Goal: Transaction & Acquisition: Purchase product/service

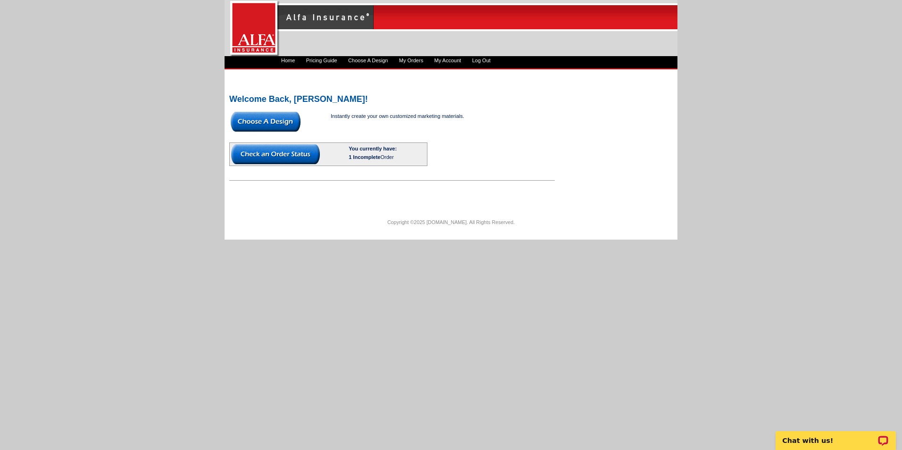
click at [288, 151] on img at bounding box center [275, 154] width 89 height 20
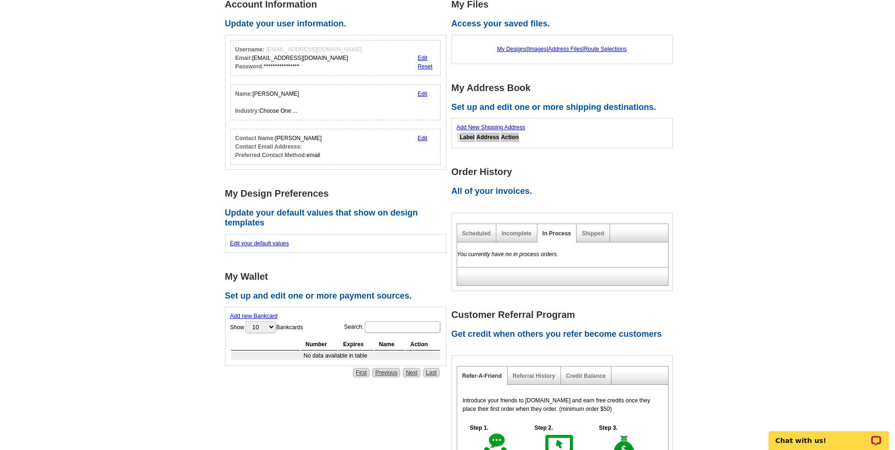
scroll to position [142, 0]
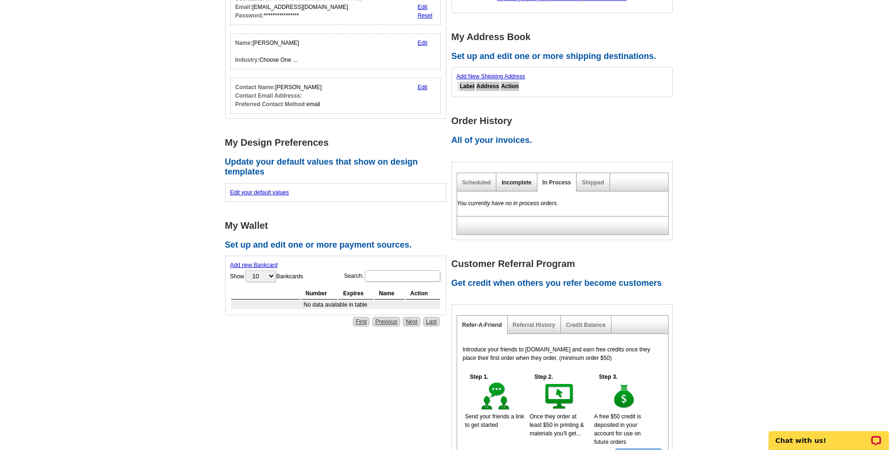
click at [523, 182] on link "Incomplete" at bounding box center [517, 182] width 30 height 7
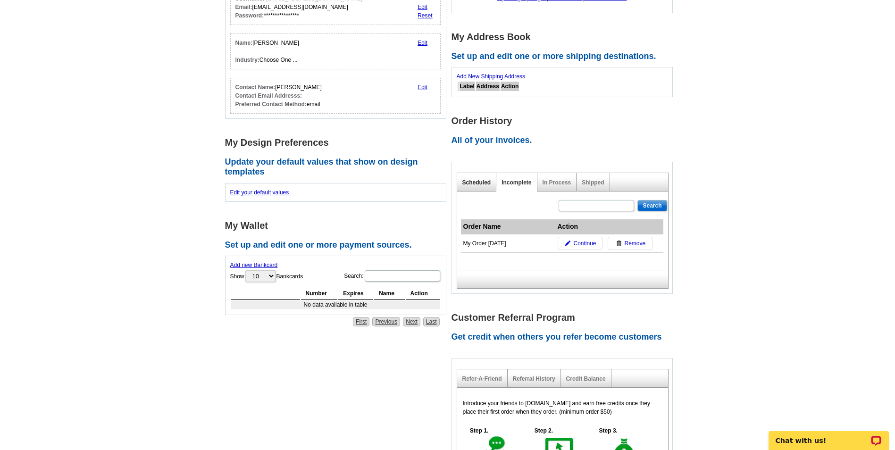
click at [478, 181] on link "Scheduled" at bounding box center [476, 182] width 29 height 7
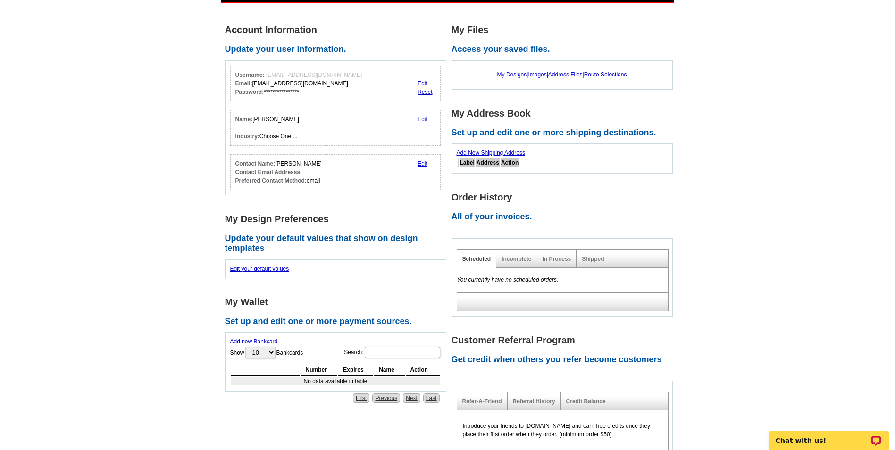
scroll to position [0, 0]
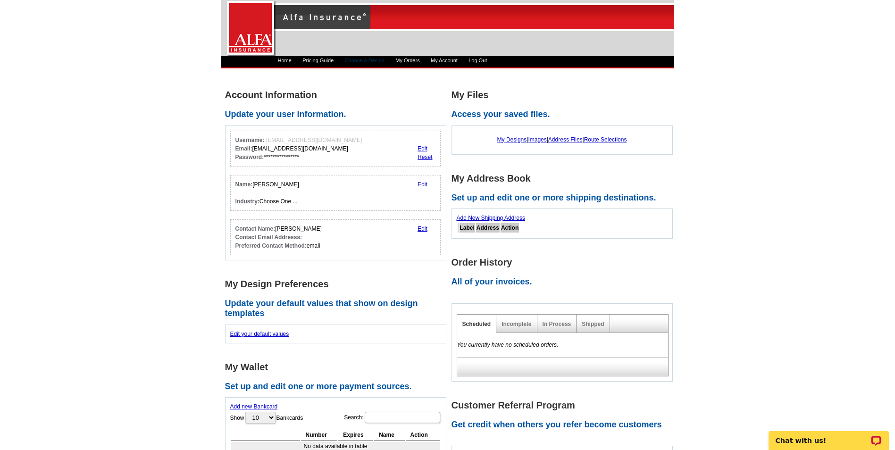
click at [358, 60] on link "Choose A Design" at bounding box center [365, 61] width 40 height 6
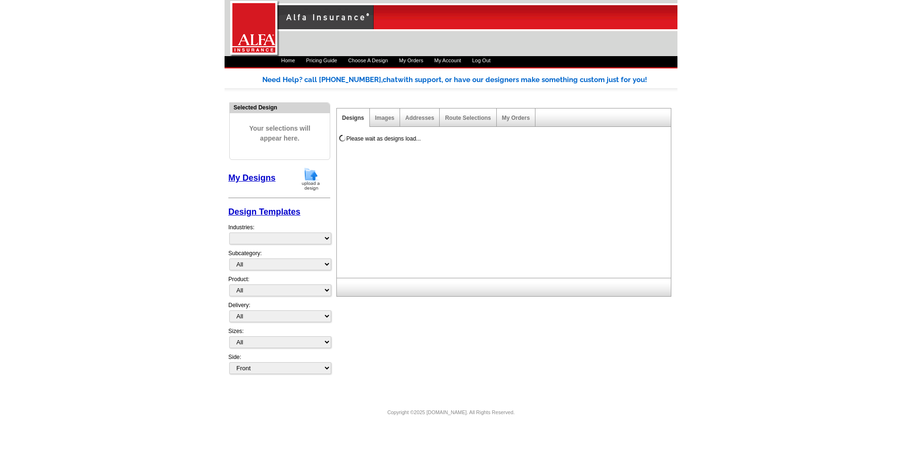
select select "1325"
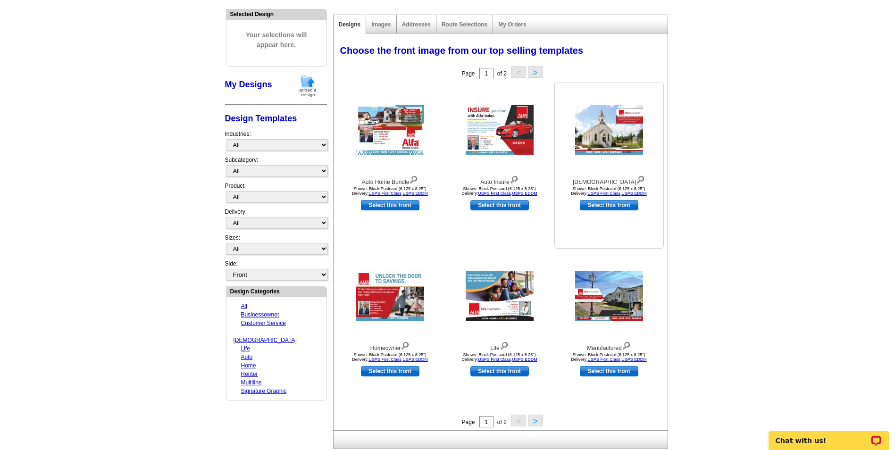
scroll to position [94, 0]
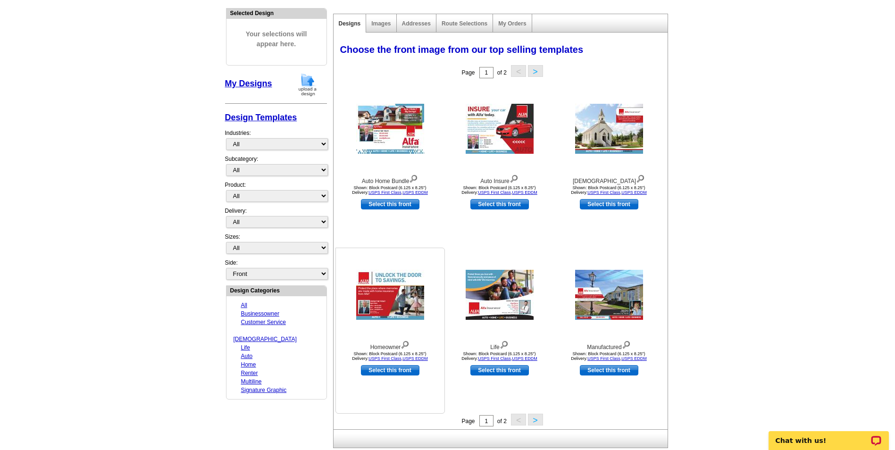
click at [393, 301] on img at bounding box center [390, 295] width 68 height 50
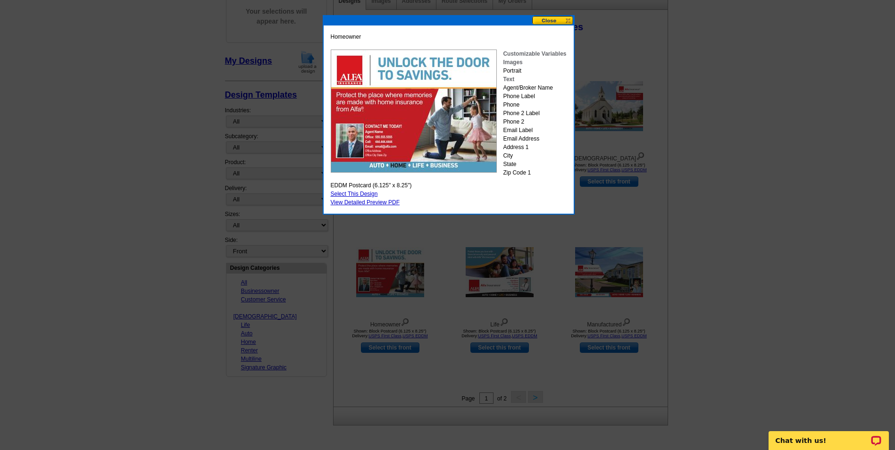
scroll to position [32, 0]
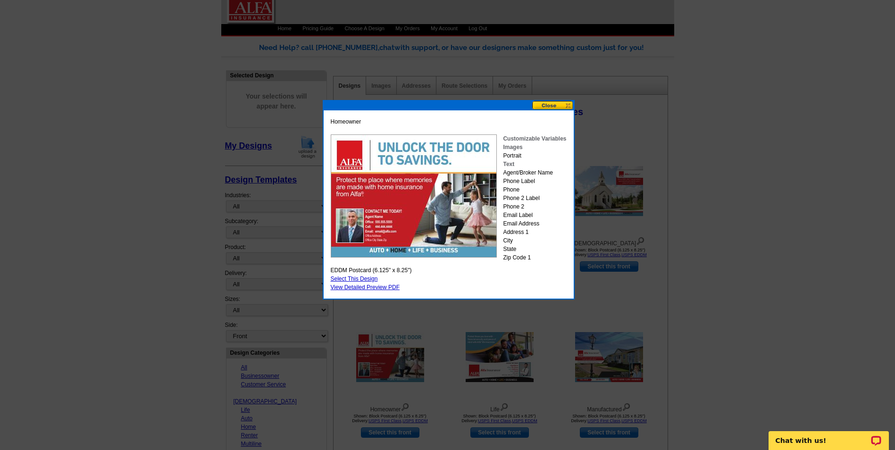
click at [553, 106] on button at bounding box center [553, 105] width 42 height 9
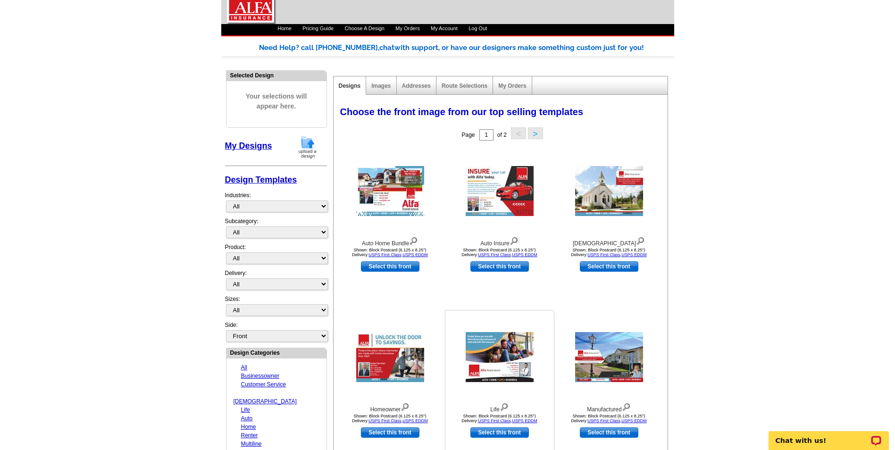
click at [496, 355] on img at bounding box center [500, 357] width 68 height 50
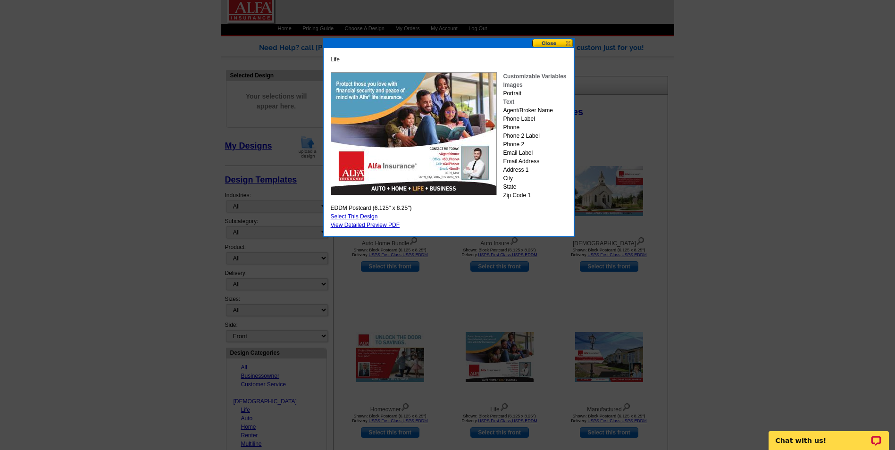
click at [547, 40] on button at bounding box center [553, 43] width 42 height 9
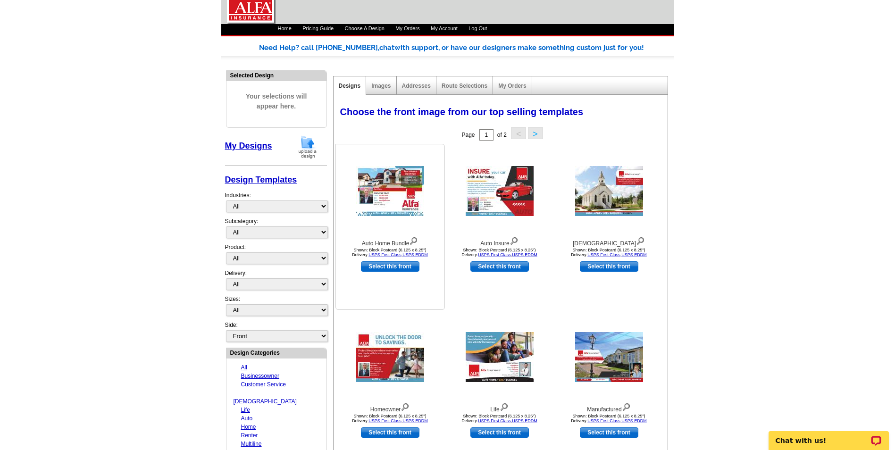
click at [410, 204] on img at bounding box center [390, 191] width 68 height 50
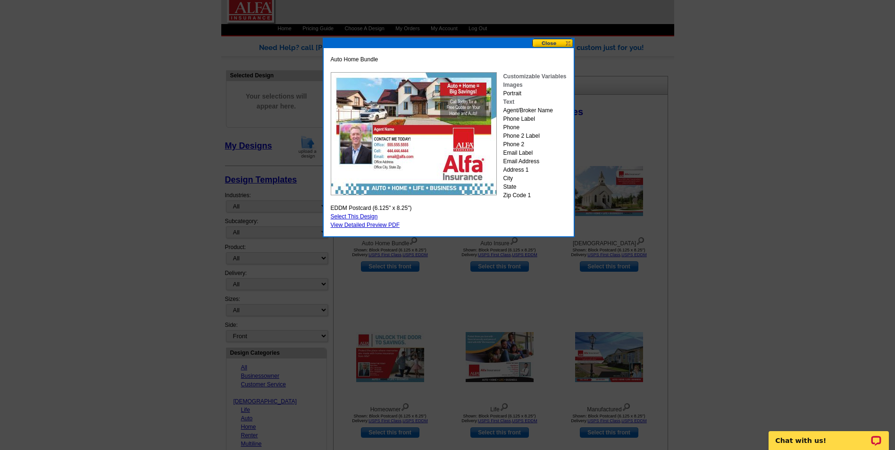
click at [570, 45] on button at bounding box center [553, 43] width 42 height 9
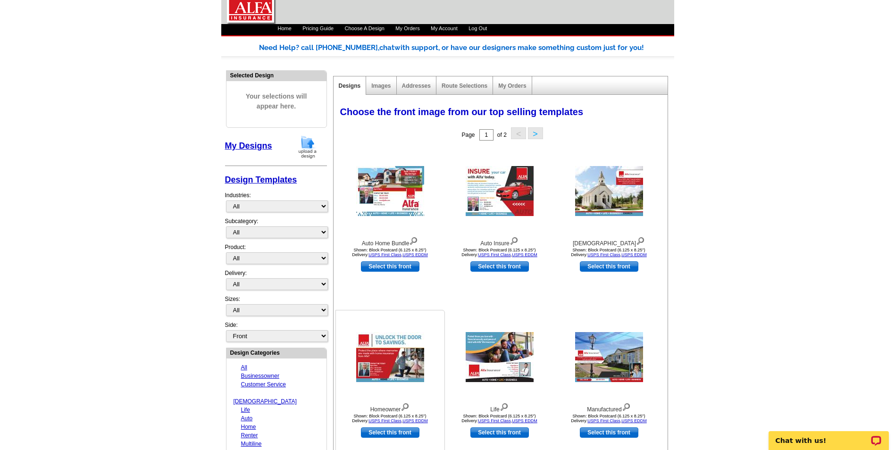
click at [400, 356] on img at bounding box center [390, 357] width 68 height 50
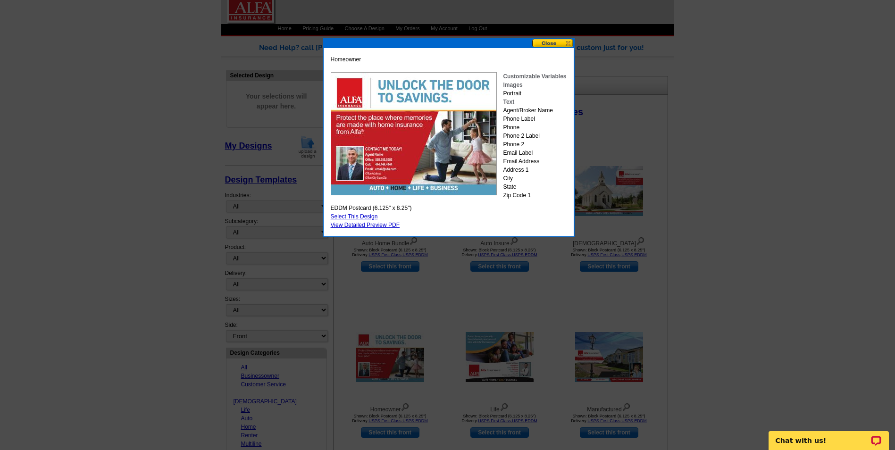
click at [549, 42] on button at bounding box center [553, 43] width 42 height 9
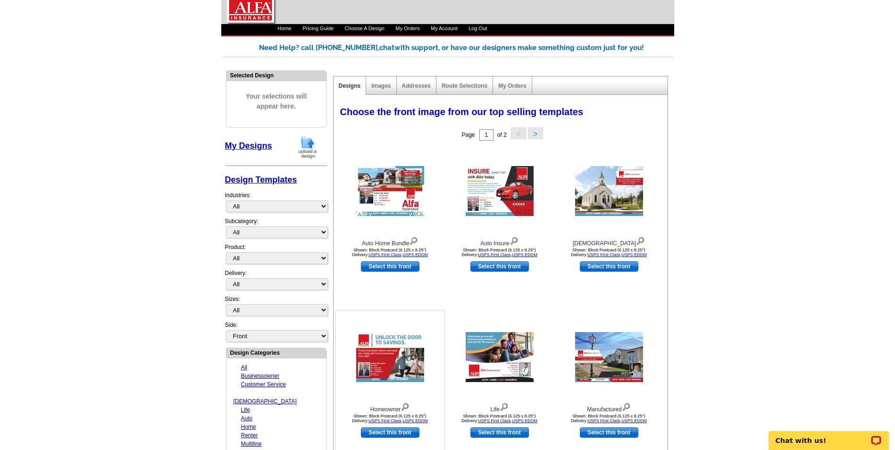
click at [404, 432] on link "Select this front" at bounding box center [390, 432] width 59 height 10
select select "14"
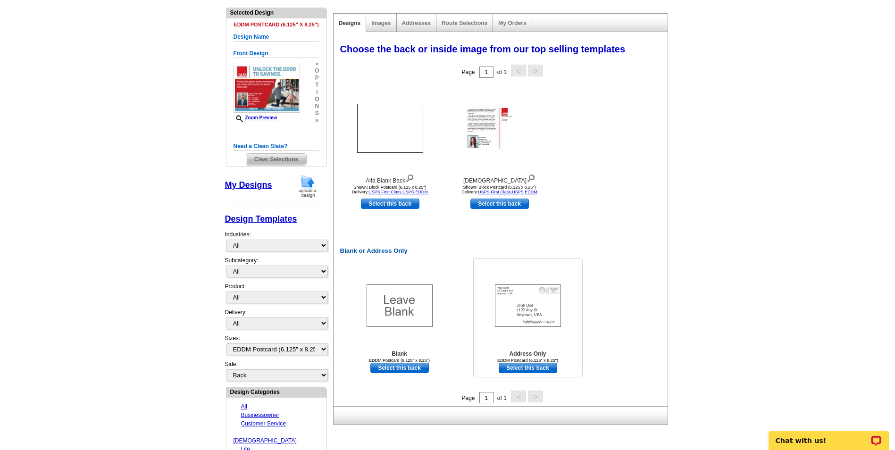
scroll to position [94, 0]
click at [401, 202] on link "Select this back" at bounding box center [390, 204] width 59 height 10
select select "front"
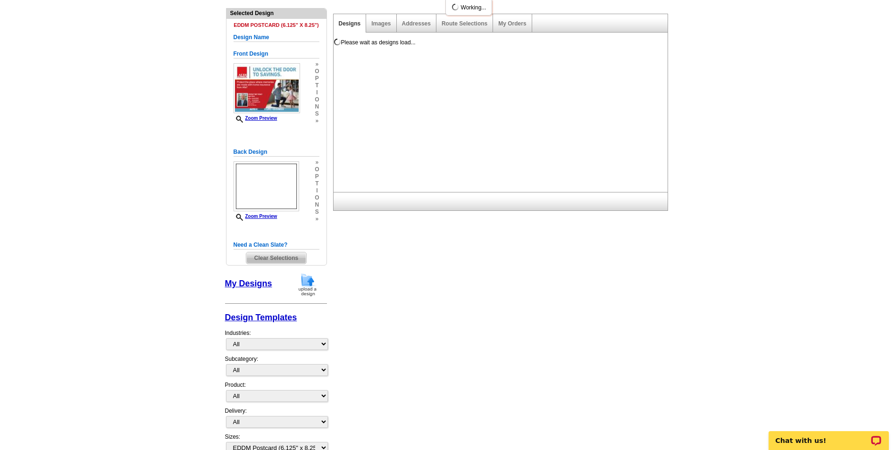
scroll to position [0, 0]
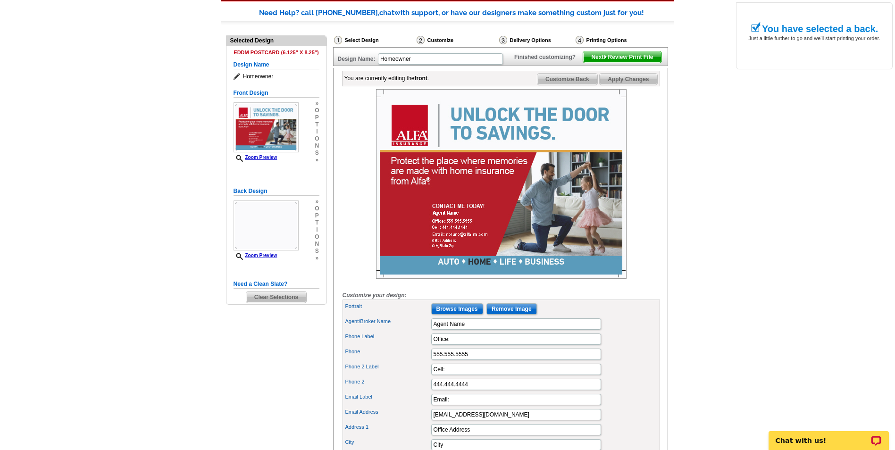
scroll to position [94, 0]
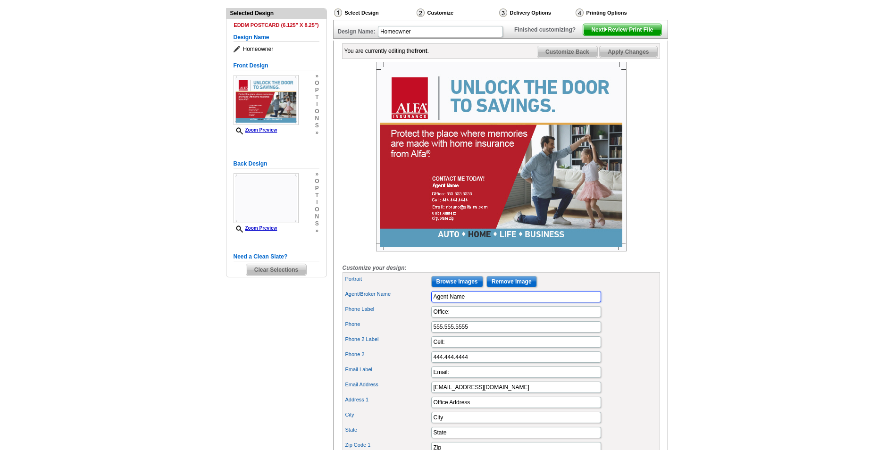
drag, startPoint x: 484, startPoint y: 314, endPoint x: 357, endPoint y: 283, distance: 130.7
click at [357, 283] on form "Customize your design: Portrait Browse Images Remove Image Agent/Broker Name Ag…" at bounding box center [502, 262] width 318 height 401
type input "[PERSON_NAME]"
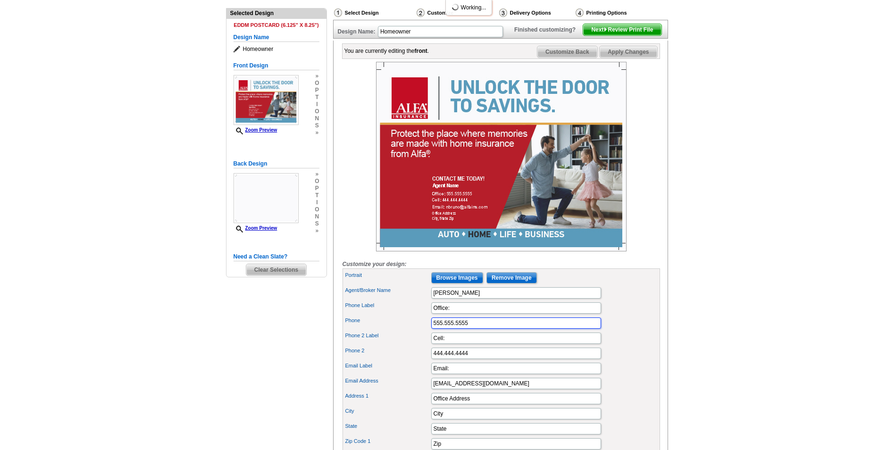
scroll to position [0, 0]
type input "4709619410"
click at [473, 359] on input "444.444.4444" at bounding box center [516, 353] width 170 height 11
drag, startPoint x: 473, startPoint y: 367, endPoint x: 372, endPoint y: 349, distance: 102.5
click at [372, 349] on div "Portrait Browse Images Remove Image Agent/Broker Name Nick Bruno Phone Label Of…" at bounding box center [502, 360] width 318 height 185
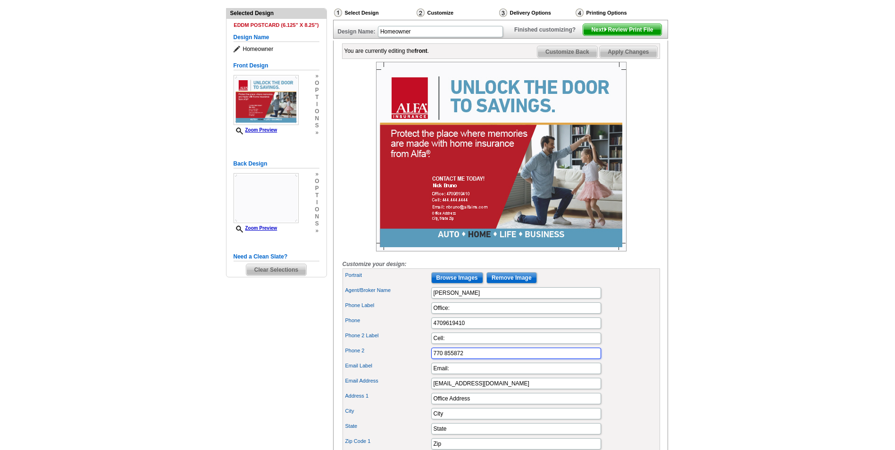
type input "770 8558721"
drag, startPoint x: 492, startPoint y: 371, endPoint x: 354, endPoint y: 348, distance: 139.8
click at [354, 348] on div "Portrait Browse Images Remove Image Agent/Broker Name Nick Bruno Phone Label Of…" at bounding box center [502, 360] width 318 height 185
drag, startPoint x: 453, startPoint y: 351, endPoint x: 380, endPoint y: 333, distance: 75.4
click at [380, 333] on div "Portrait Browse Images Remove Image Agent/Broker Name Nick Bruno Phone Label Of…" at bounding box center [502, 360] width 318 height 185
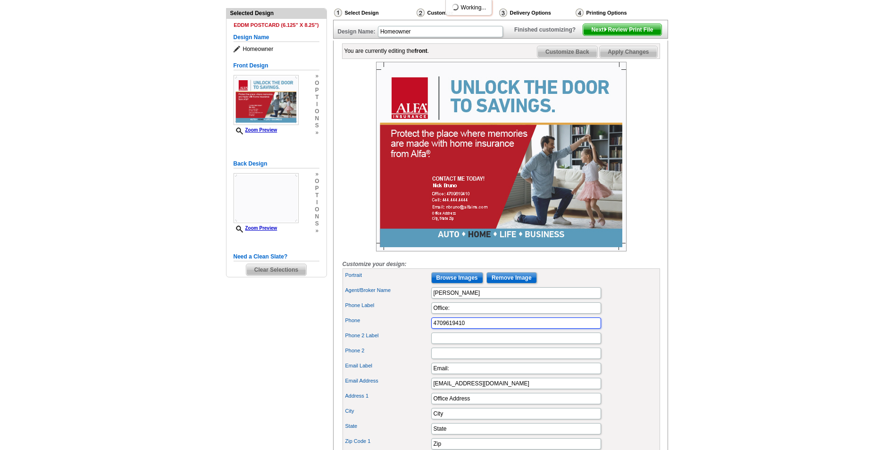
click at [441, 329] on input "4709619410" at bounding box center [516, 323] width 170 height 11
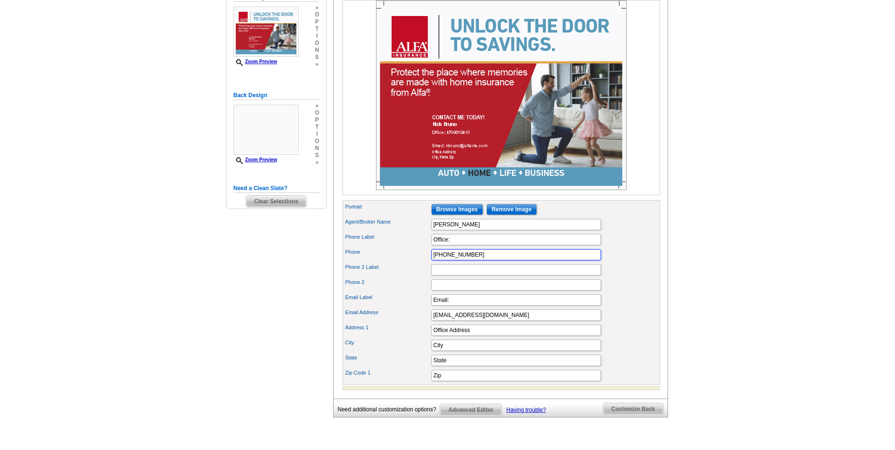
scroll to position [189, 0]
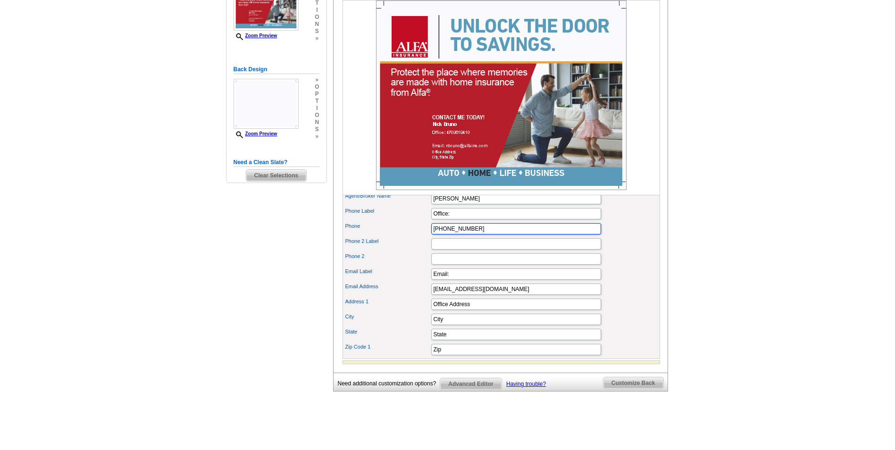
type input "(470) 961-9410"
drag, startPoint x: 482, startPoint y: 323, endPoint x: 398, endPoint y: 300, distance: 86.5
click at [398, 300] on div "Portrait Browse Images Remove Image Agent/Broker Name Nick Bruno Phone Label Of…" at bounding box center [502, 266] width 318 height 185
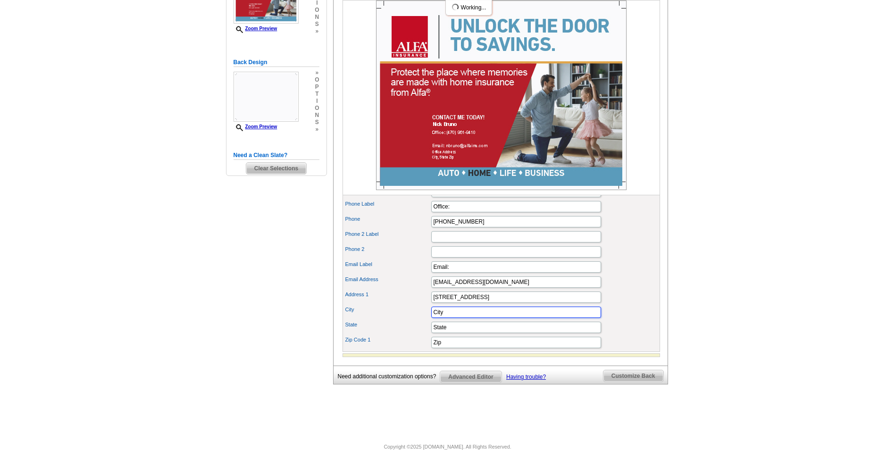
scroll to position [180, 0]
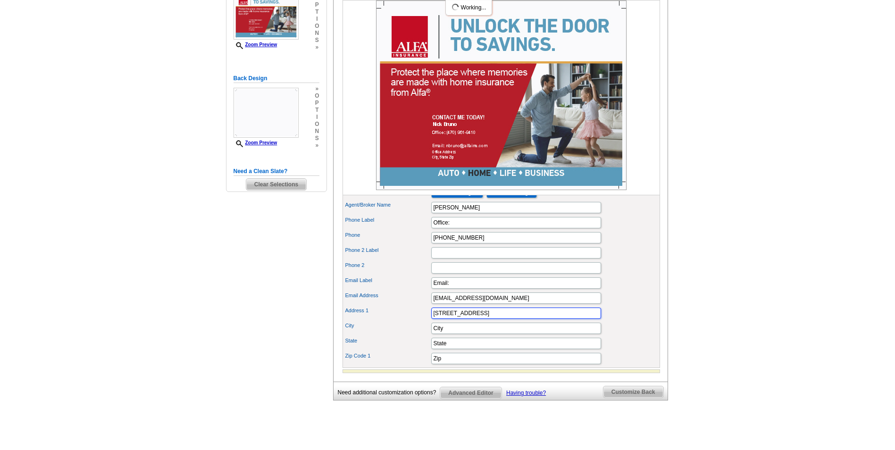
click at [501, 319] on input "625 Colonial Park Dr" at bounding box center [516, 313] width 170 height 11
type input "625 Colonial Park Dr, Ste 201"
drag, startPoint x: 470, startPoint y: 345, endPoint x: 391, endPoint y: 330, distance: 80.8
click at [391, 330] on div "Portrait Browse Images Remove Image Agent/Broker Name Nick Bruno Phone Label Of…" at bounding box center [502, 275] width 318 height 185
type input "Roswell"
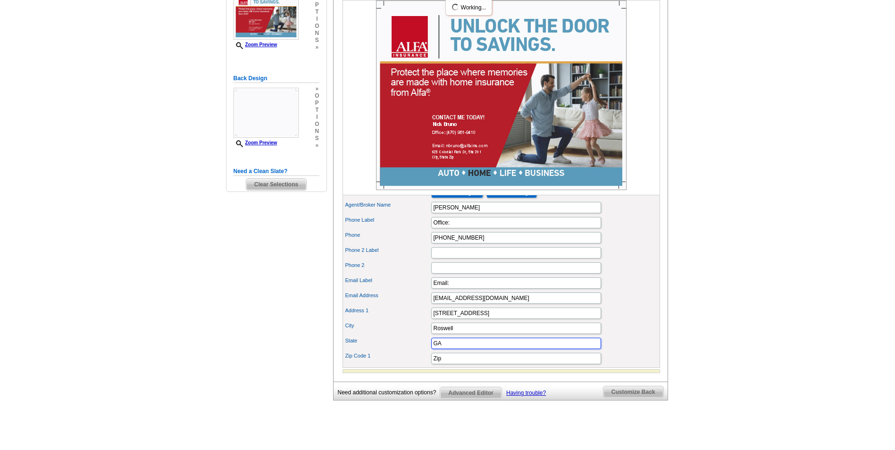
type input "GA"
type input "30075"
click at [472, 198] on input "Browse Images" at bounding box center [457, 192] width 52 height 11
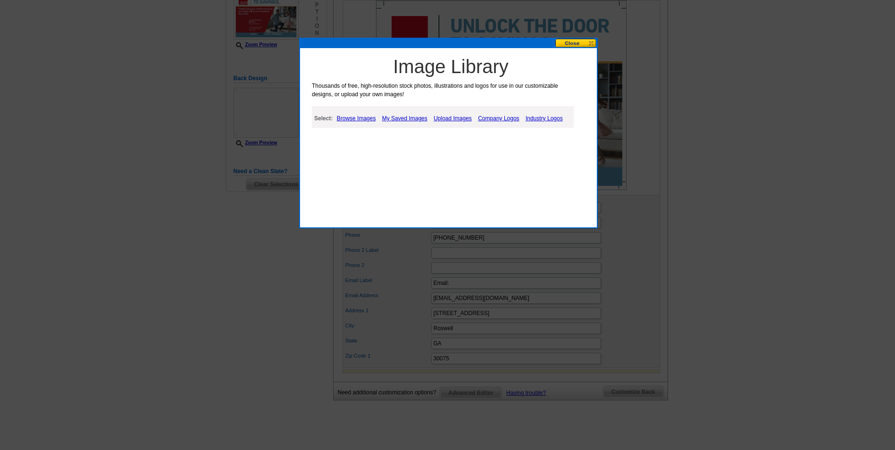
click at [351, 119] on link "Browse Images" at bounding box center [357, 118] width 44 height 11
click at [412, 120] on link "My Saved Images" at bounding box center [406, 118] width 50 height 11
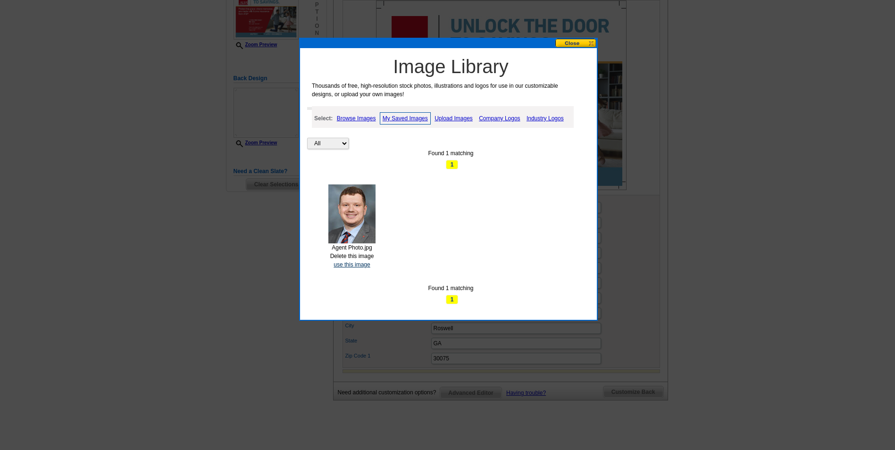
click at [352, 267] on link "use this image" at bounding box center [352, 264] width 36 height 7
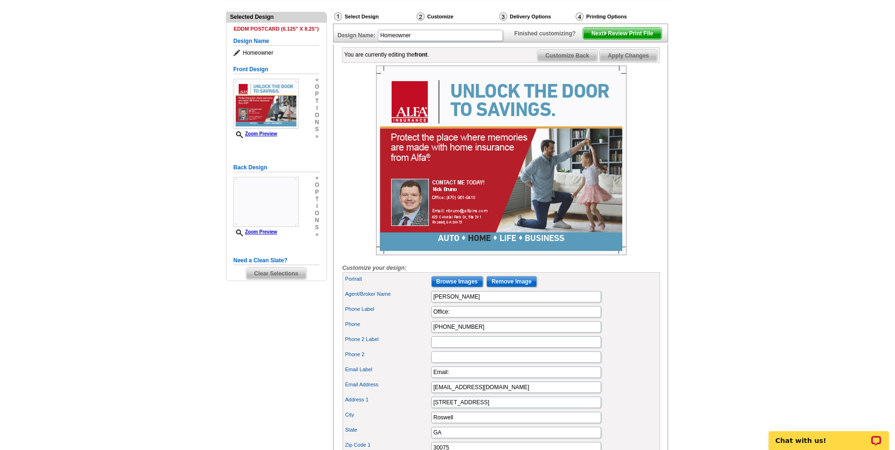
scroll to position [94, 0]
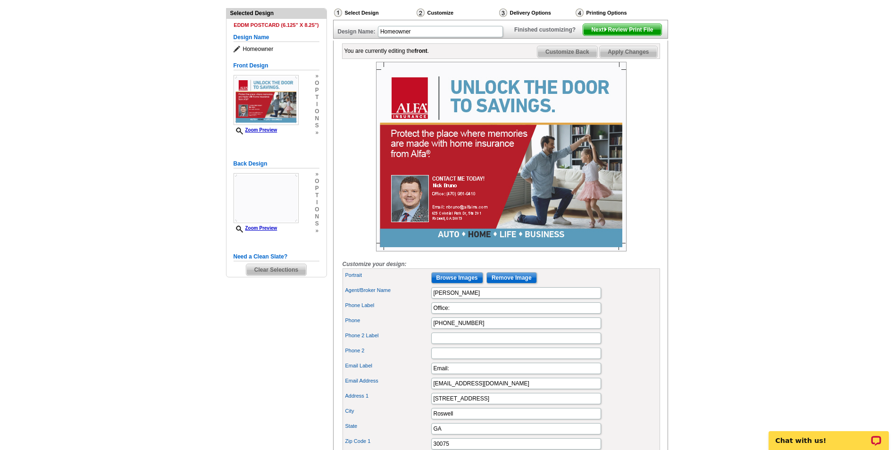
click at [620, 35] on span "Next Review Print File" at bounding box center [622, 29] width 78 height 11
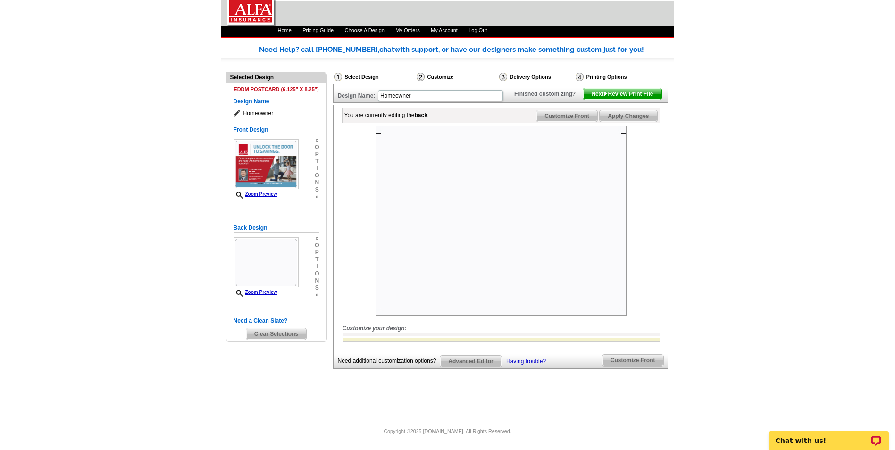
scroll to position [46, 0]
click at [622, 99] on span "Next Review Print File" at bounding box center [622, 93] width 78 height 11
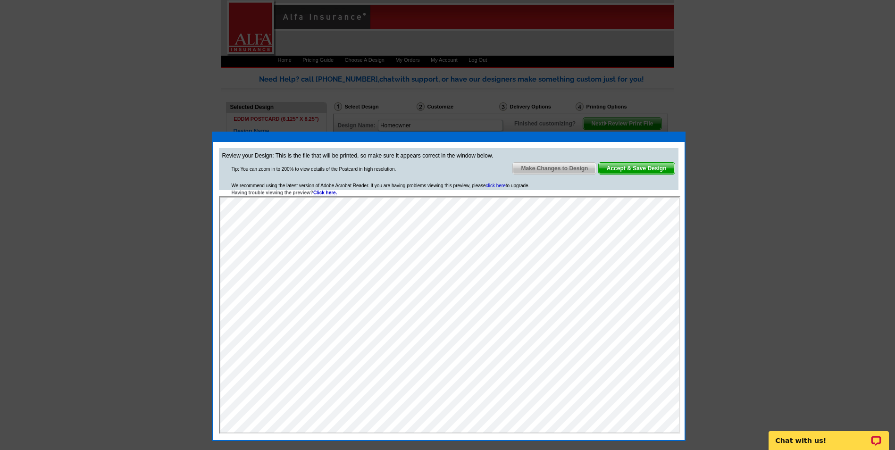
scroll to position [0, 0]
click at [643, 171] on span "Accept & Save Design" at bounding box center [637, 168] width 76 height 11
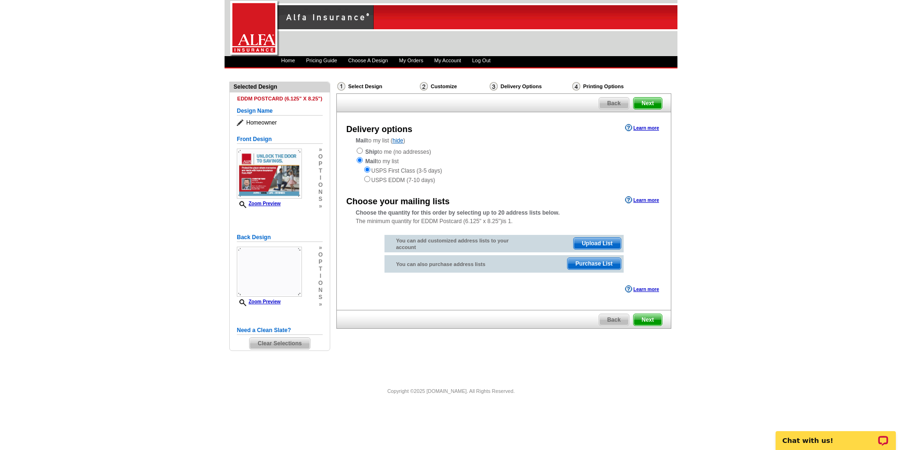
click at [641, 201] on link "Learn more" at bounding box center [642, 200] width 34 height 8
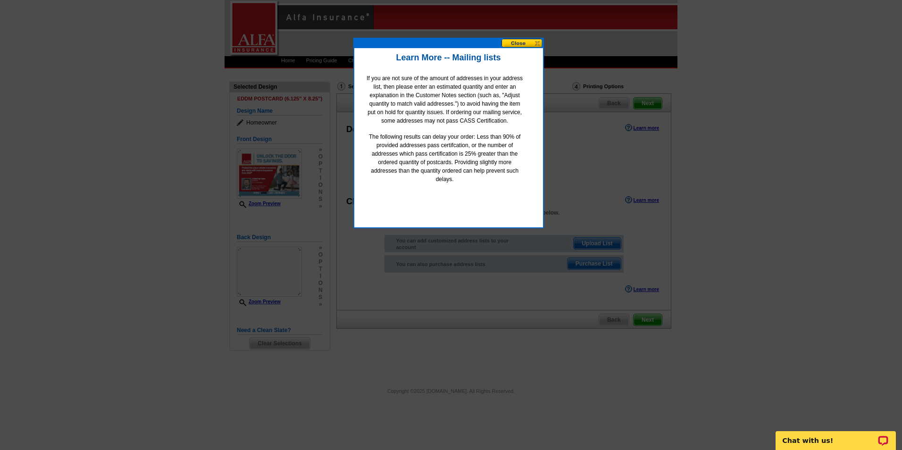
click at [519, 45] on button at bounding box center [523, 43] width 42 height 9
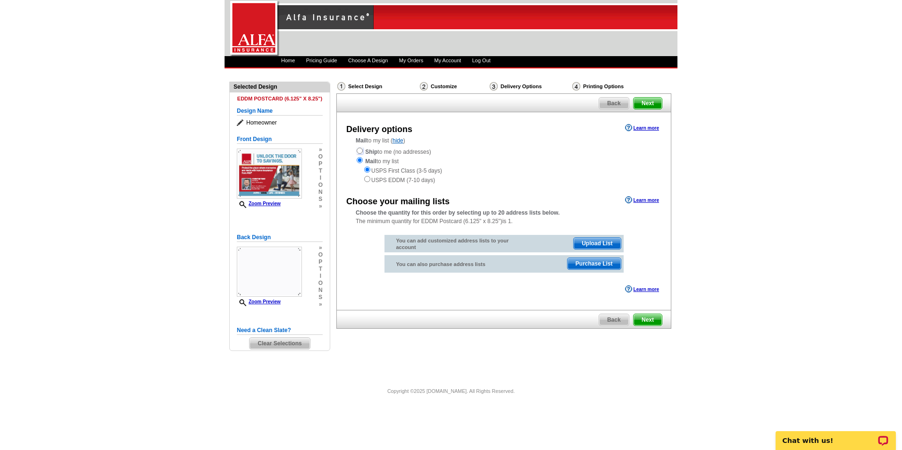
click at [358, 149] on input "radio" at bounding box center [360, 151] width 6 height 6
radio input "true"
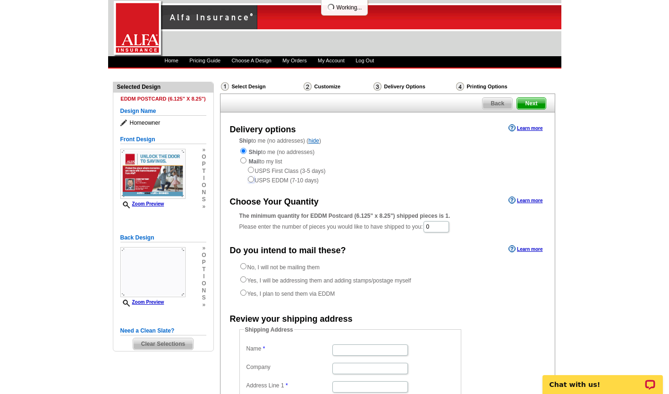
click at [251, 179] on input "radio" at bounding box center [251, 179] width 6 height 6
radio input "true"
click at [244, 160] on input "radio" at bounding box center [243, 160] width 6 height 6
radio input "true"
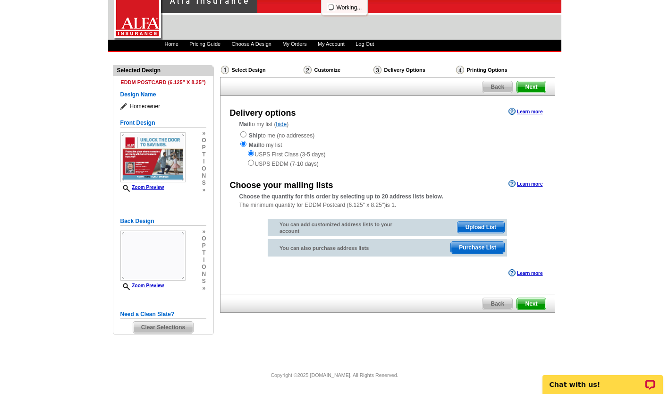
scroll to position [17, 0]
click at [253, 164] on div "USPS First Class (3-5 days) USPS EDDM (7-10 days)" at bounding box center [387, 158] width 296 height 19
click at [252, 163] on input "radio" at bounding box center [251, 162] width 6 height 6
radio input "true"
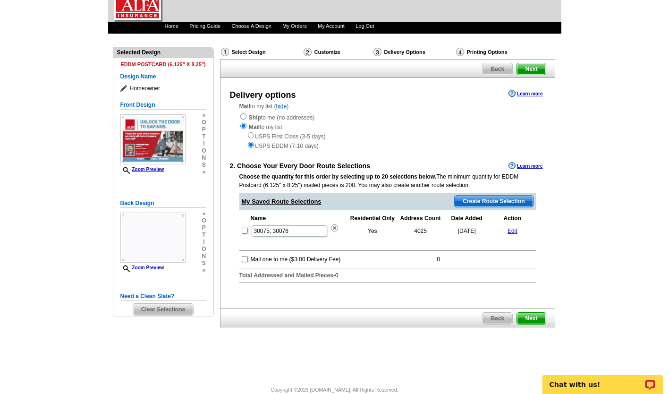
scroll to position [49, 0]
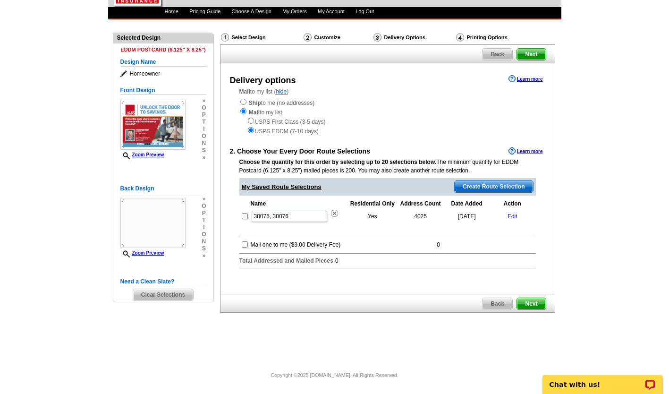
click at [511, 216] on link "Edit" at bounding box center [512, 216] width 10 height 7
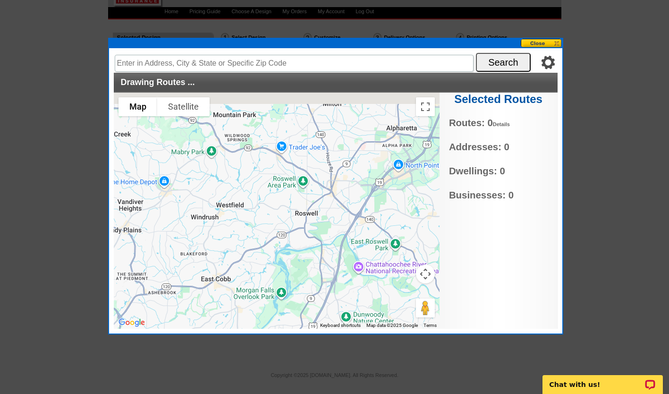
drag, startPoint x: 302, startPoint y: 150, endPoint x: 308, endPoint y: 235, distance: 85.2
click at [308, 235] on div at bounding box center [277, 210] width 326 height 236
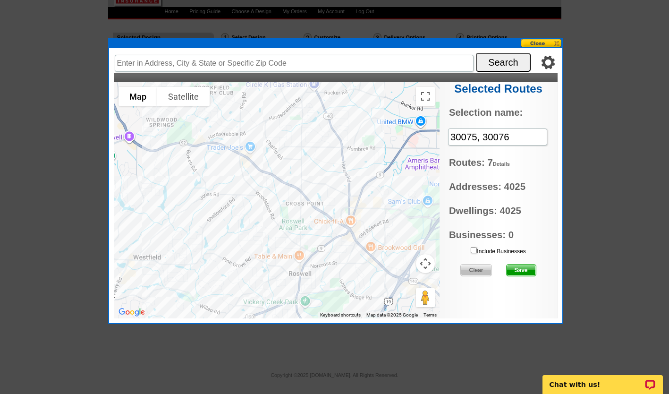
drag, startPoint x: 256, startPoint y: 197, endPoint x: 335, endPoint y: 274, distance: 110.8
click at [335, 274] on div at bounding box center [277, 200] width 326 height 236
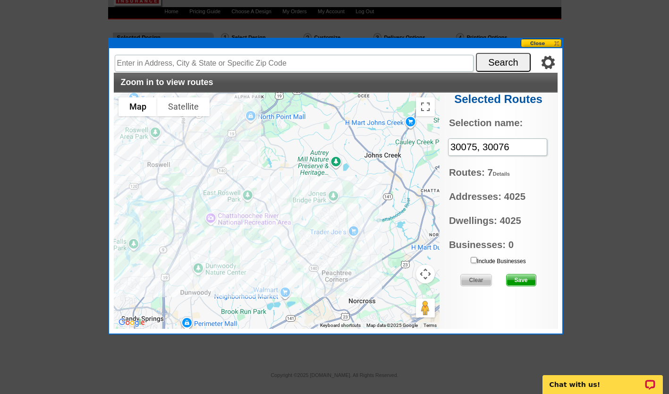
drag, startPoint x: 378, startPoint y: 225, endPoint x: 224, endPoint y: 125, distance: 183.9
click at [224, 125] on div at bounding box center [277, 210] width 326 height 236
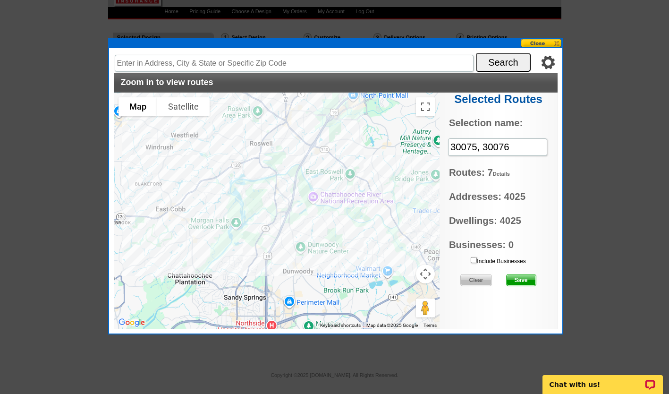
drag, startPoint x: 235, startPoint y: 269, endPoint x: 338, endPoint y: 246, distance: 105.8
click at [338, 246] on div at bounding box center [277, 210] width 326 height 236
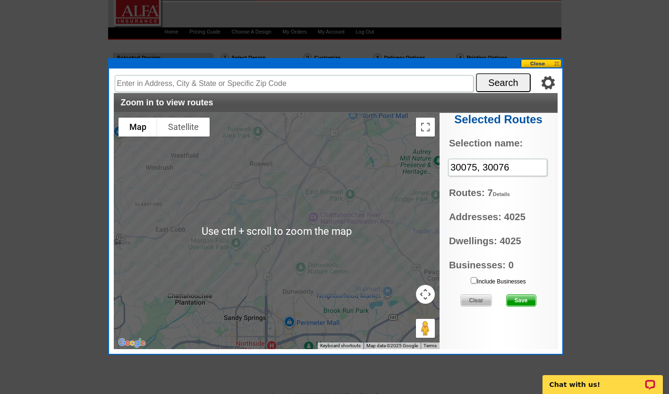
scroll to position [47, 0]
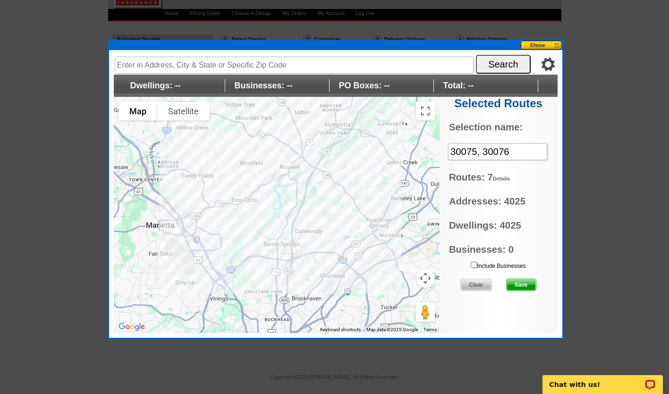
click at [470, 281] on span "Clear" at bounding box center [476, 284] width 30 height 11
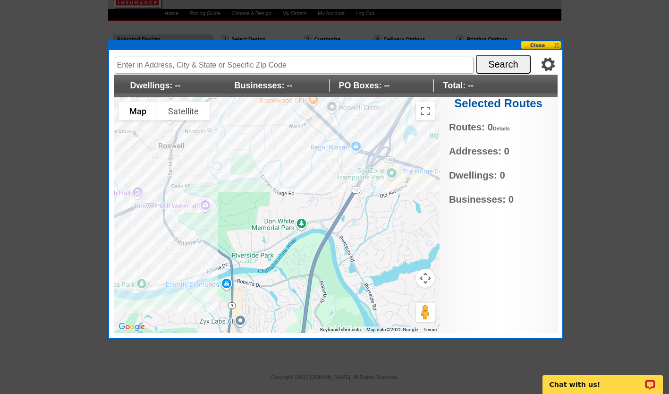
type input "1010 Taimen Dr, Roswell, GA 30075, USA"
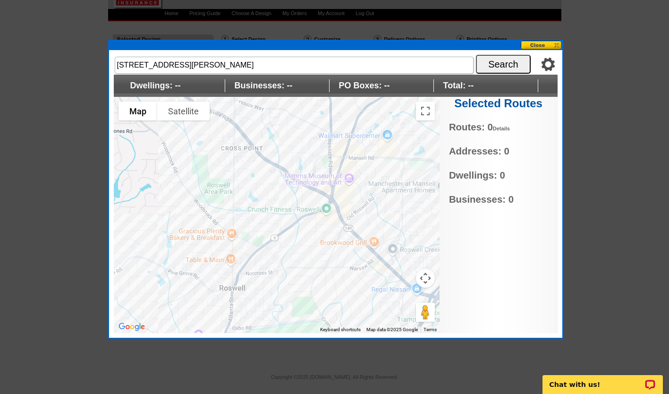
drag, startPoint x: 296, startPoint y: 138, endPoint x: 357, endPoint y: 282, distance: 156.7
click at [357, 282] on div at bounding box center [277, 215] width 326 height 236
click at [551, 43] on button at bounding box center [541, 45] width 42 height 9
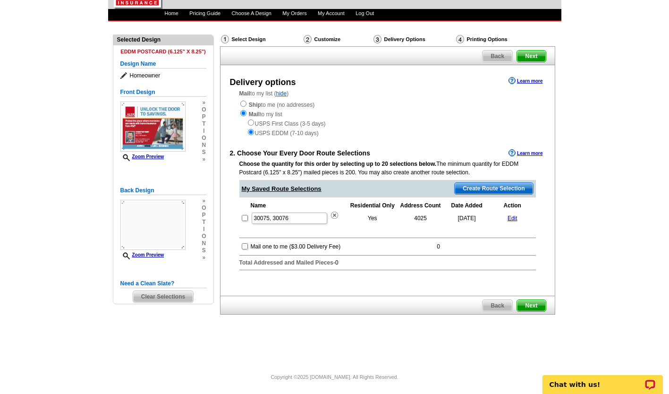
click at [239, 223] on table "Name Residential Only Address Count Date Added Action 30075, 30076 Yes 4025 202…" at bounding box center [387, 213] width 296 height 26
click at [244, 220] on input "checkbox" at bounding box center [245, 218] width 6 height 6
checkbox input "true"
click at [244, 217] on input "checkbox" at bounding box center [245, 218] width 6 height 6
checkbox input "false"
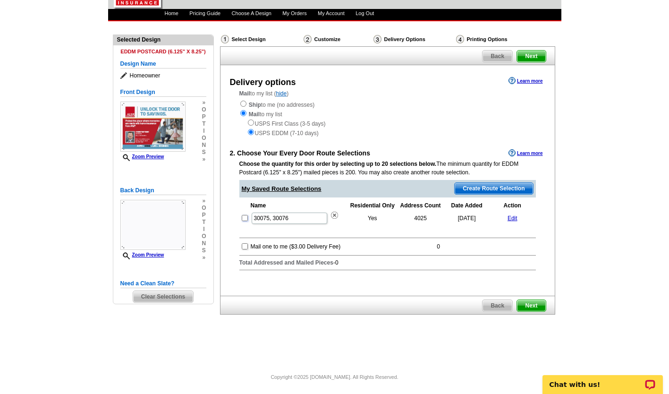
click at [244, 217] on input "checkbox" at bounding box center [245, 218] width 6 height 6
checkbox input "true"
click at [469, 185] on span "Create Route Selection" at bounding box center [493, 188] width 78 height 11
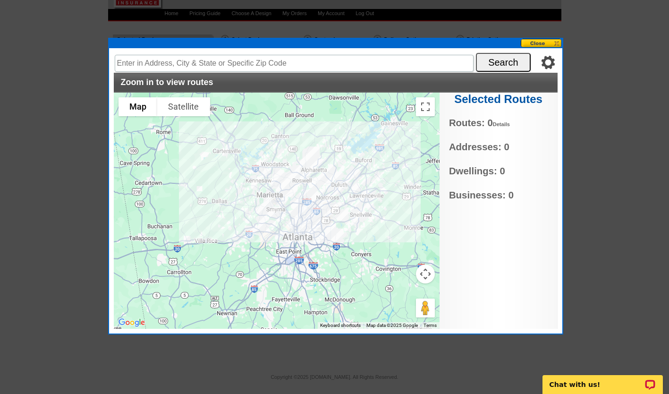
drag, startPoint x: 388, startPoint y: 173, endPoint x: 287, endPoint y: 184, distance: 101.6
click at [287, 184] on div at bounding box center [277, 210] width 326 height 236
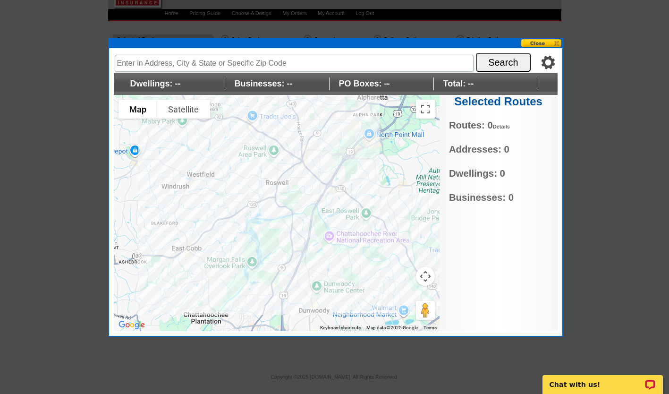
click at [553, 45] on button at bounding box center [541, 43] width 42 height 9
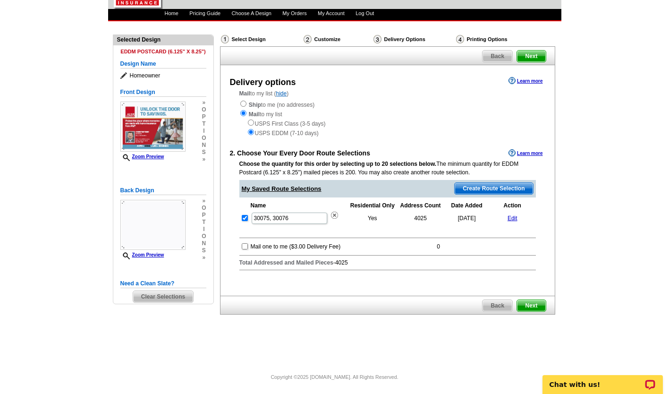
click at [511, 218] on link "Edit" at bounding box center [512, 218] width 10 height 7
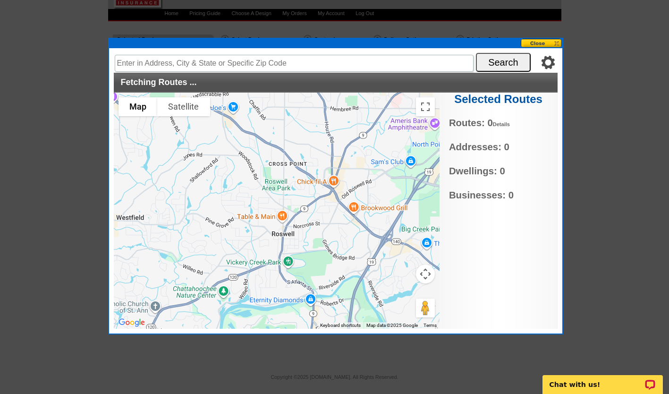
drag, startPoint x: 393, startPoint y: 176, endPoint x: 312, endPoint y: 249, distance: 108.9
click at [312, 249] on div at bounding box center [277, 210] width 326 height 236
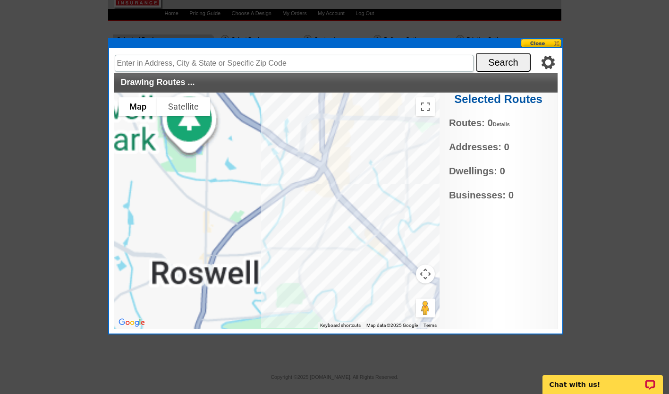
drag, startPoint x: 270, startPoint y: 269, endPoint x: 378, endPoint y: 157, distance: 156.2
click at [378, 157] on div at bounding box center [277, 210] width 326 height 236
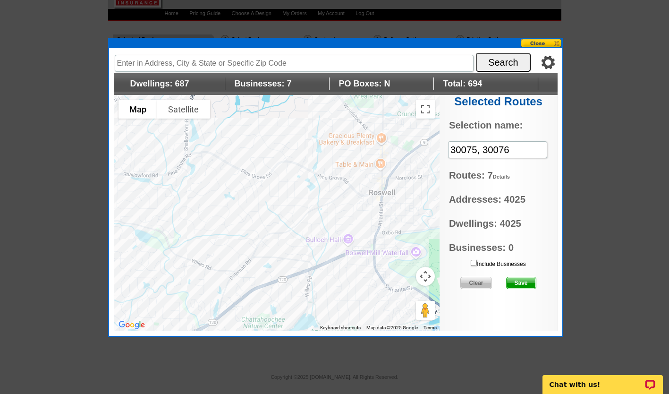
type input "340 Farm Trce, Roswell, GA 30075, USA"
click at [299, 115] on div at bounding box center [277, 213] width 326 height 236
click at [290, 216] on div at bounding box center [277, 213] width 326 height 236
click at [291, 218] on div at bounding box center [277, 213] width 326 height 236
click at [285, 206] on div at bounding box center [277, 213] width 326 height 236
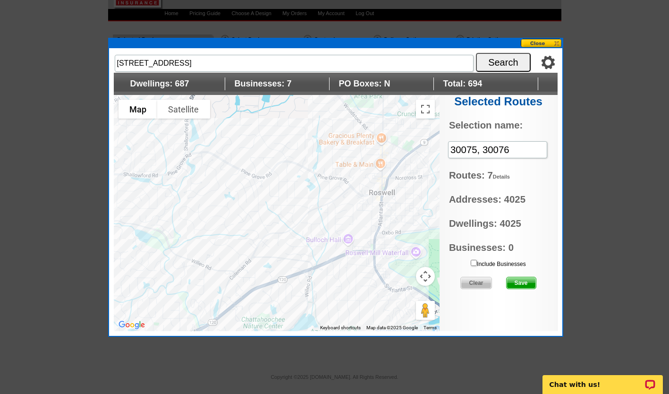
click at [285, 206] on div at bounding box center [277, 213] width 326 height 236
click at [471, 284] on span "Clear" at bounding box center [476, 282] width 30 height 11
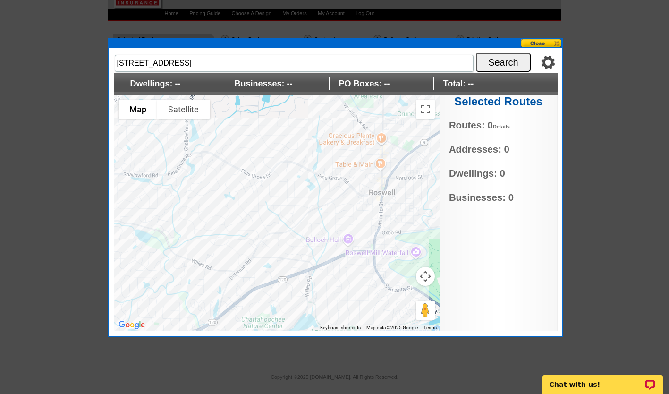
click at [553, 42] on button at bounding box center [541, 43] width 42 height 9
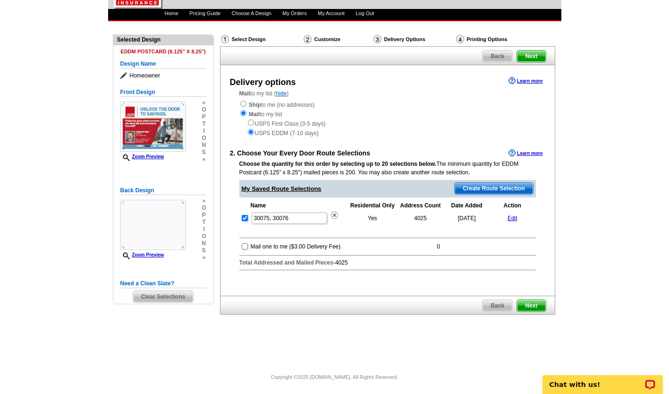
click at [245, 216] on input "checkbox" at bounding box center [245, 218] width 6 height 6
checkbox input "false"
click at [500, 187] on span "Create Route Selection" at bounding box center [493, 188] width 78 height 11
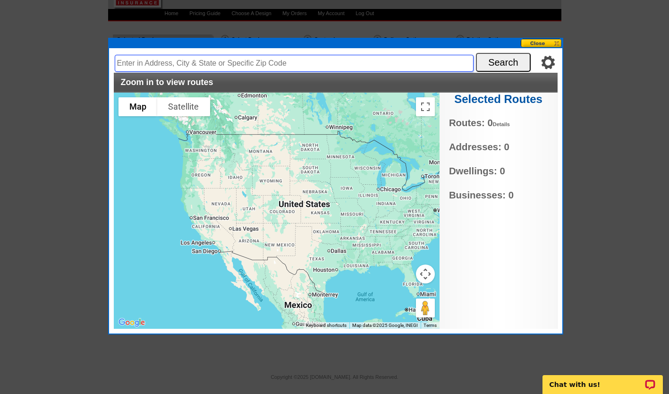
click at [329, 63] on input "text" at bounding box center [294, 63] width 359 height 17
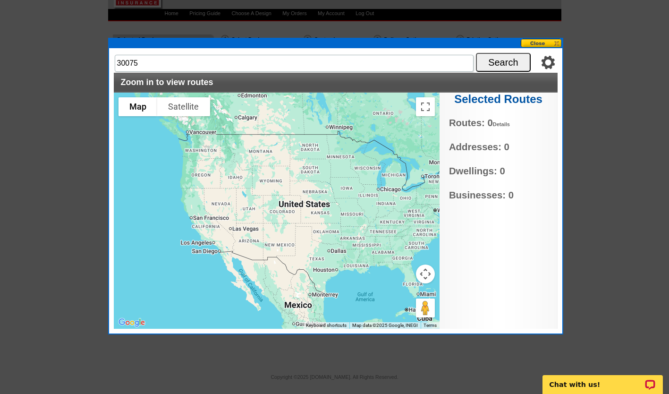
click at [507, 63] on button "Search" at bounding box center [503, 62] width 55 height 19
click at [493, 63] on button "Search" at bounding box center [503, 62] width 55 height 19
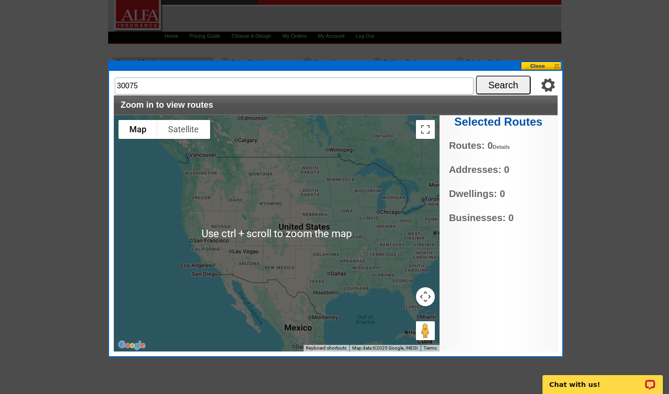
scroll to position [49, 0]
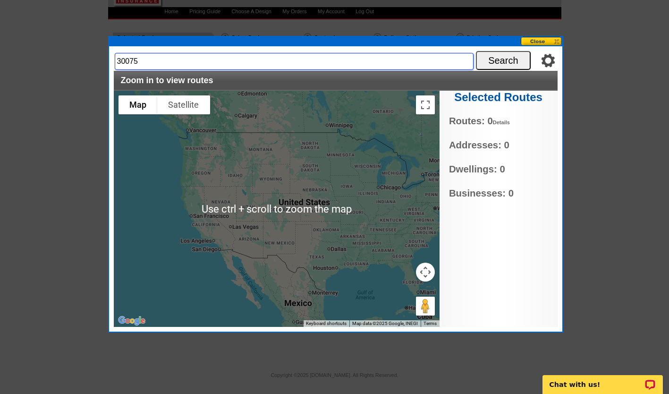
click at [285, 57] on input "30075" at bounding box center [294, 61] width 359 height 17
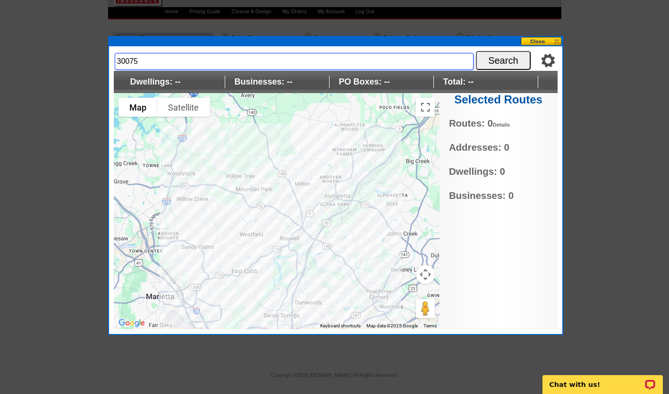
click at [213, 55] on input "30075" at bounding box center [294, 61] width 359 height 17
click at [492, 54] on button "Search" at bounding box center [503, 60] width 55 height 19
drag, startPoint x: 165, startPoint y: 57, endPoint x: 142, endPoint y: 63, distance: 24.5
click at [142, 63] on input "30075, 30338" at bounding box center [294, 61] width 359 height 17
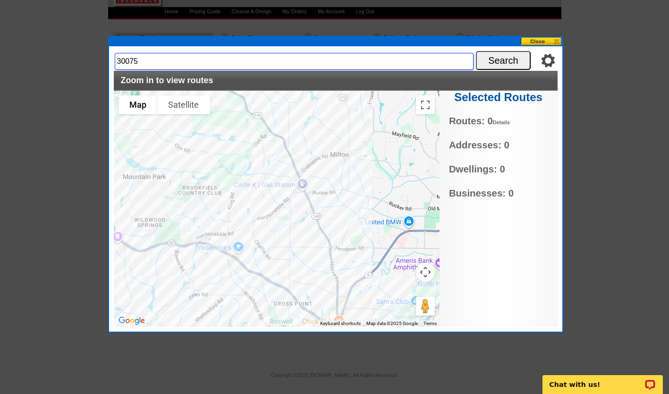
type input "30075"
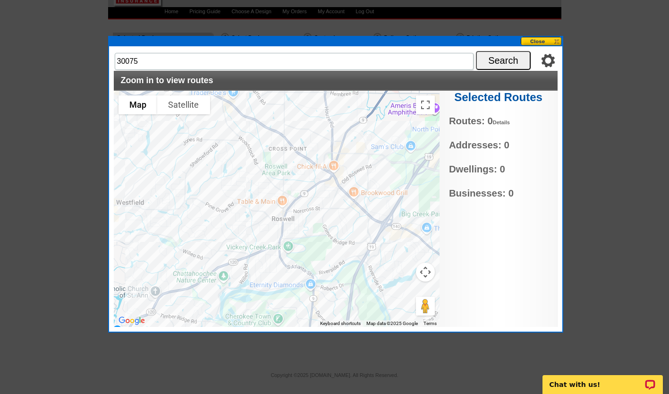
drag, startPoint x: 326, startPoint y: 275, endPoint x: 321, endPoint y: 119, distance: 155.8
click at [321, 119] on div at bounding box center [277, 209] width 326 height 236
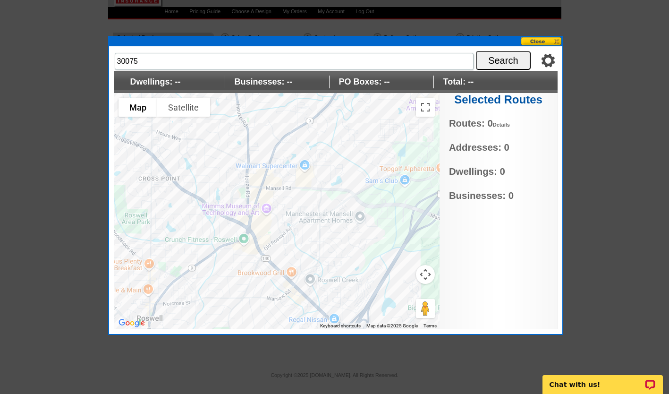
drag, startPoint x: 295, startPoint y: 218, endPoint x: 219, endPoint y: 341, distance: 143.6
click at [219, 341] on body "1 Items Home Pricing Guide Choose A Design My Orders My Account Log Out Need He…" at bounding box center [334, 172] width 669 height 443
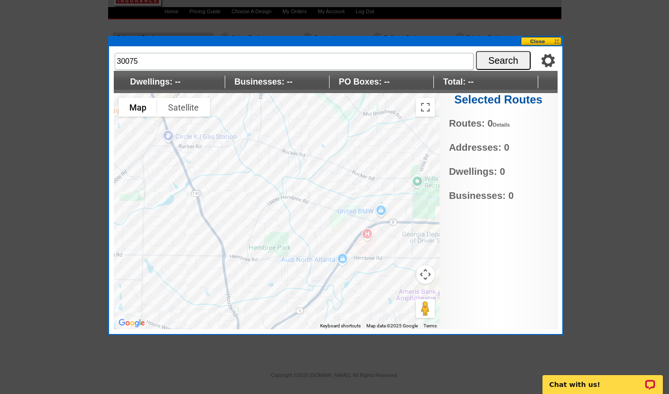
drag, startPoint x: 313, startPoint y: 160, endPoint x: 302, endPoint y: 357, distance: 197.1
click at [302, 357] on body "1 Items Home Pricing Guide Choose A Design My Orders My Account Log Out Need He…" at bounding box center [334, 172] width 669 height 443
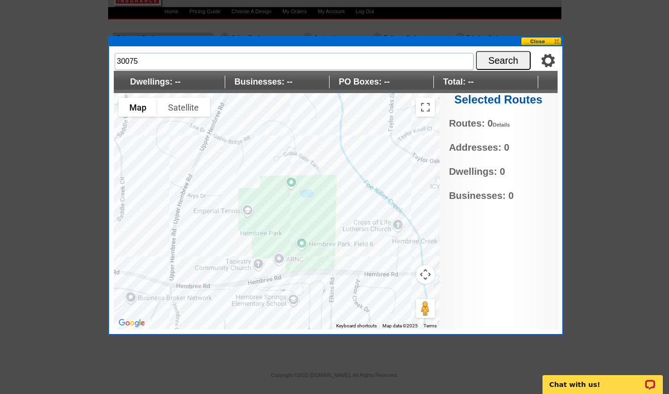
drag, startPoint x: 274, startPoint y: 217, endPoint x: 277, endPoint y: 128, distance: 88.8
click at [277, 128] on div at bounding box center [277, 211] width 326 height 236
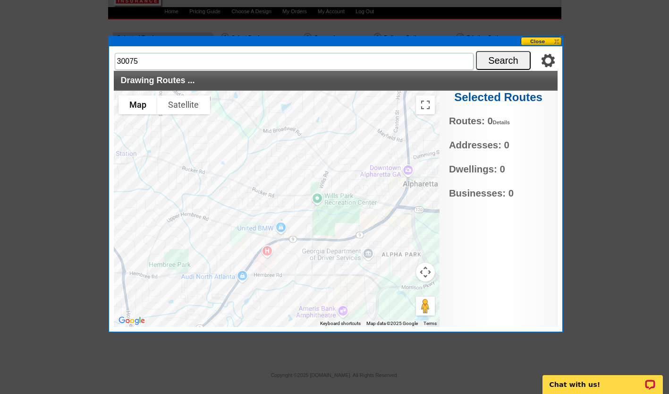
drag, startPoint x: 352, startPoint y: 213, endPoint x: 204, endPoint y: 311, distance: 178.1
click at [204, 311] on div at bounding box center [277, 209] width 326 height 236
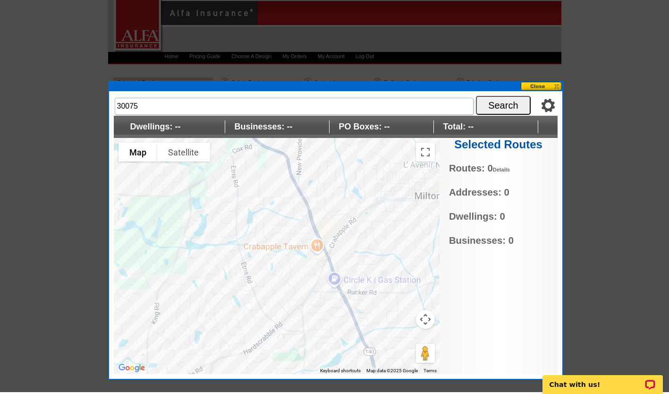
scroll to position [2, 0]
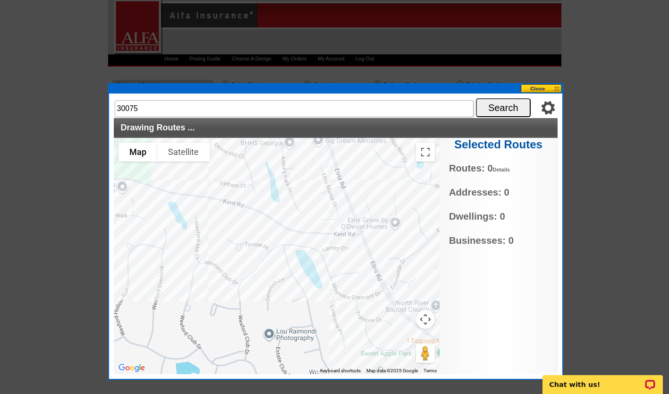
drag, startPoint x: 211, startPoint y: 321, endPoint x: 260, endPoint y: 189, distance: 140.7
click at [260, 189] on div at bounding box center [277, 256] width 326 height 236
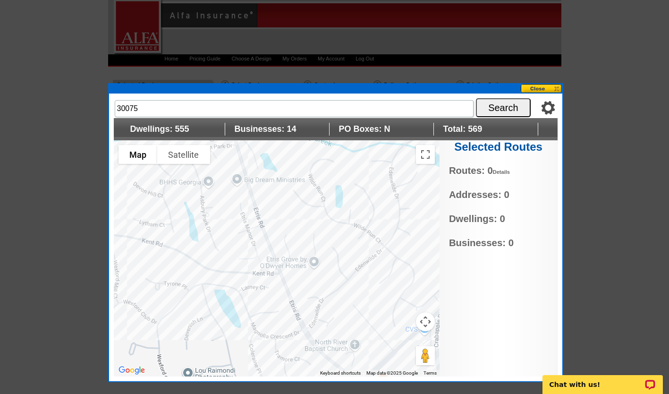
click at [379, 240] on div at bounding box center [277, 258] width 326 height 236
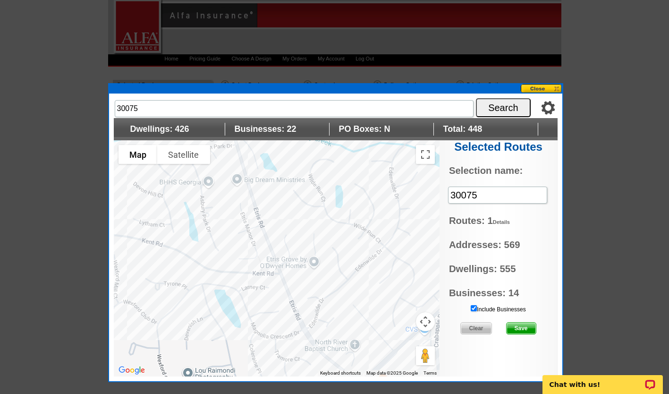
click at [238, 273] on div at bounding box center [277, 258] width 326 height 236
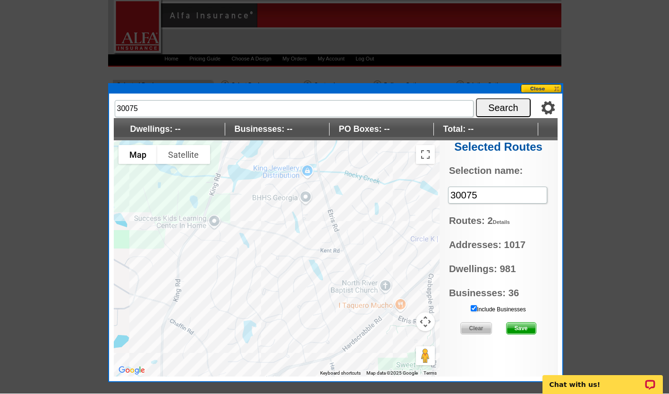
scroll to position [0, 0]
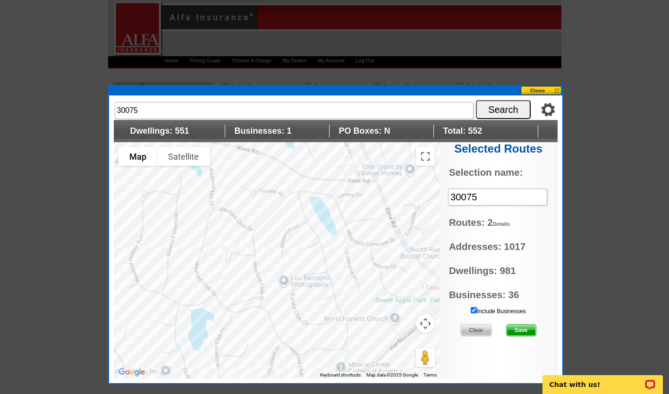
click at [263, 289] on div at bounding box center [277, 260] width 326 height 236
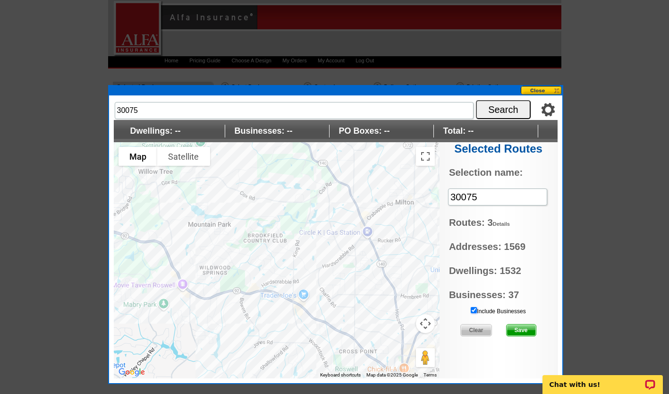
click at [474, 308] on input "Include Businesses" at bounding box center [473, 310] width 6 height 6
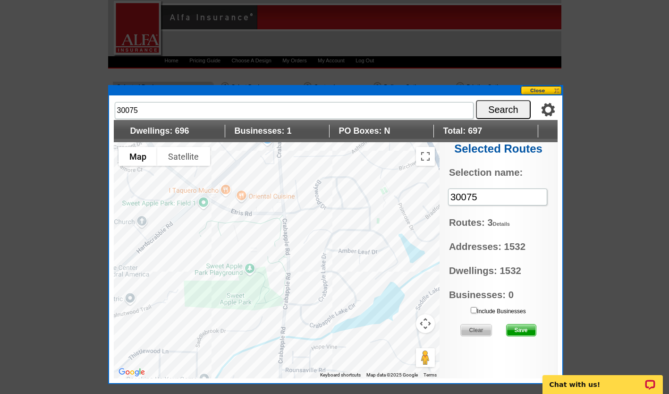
click at [322, 271] on div at bounding box center [277, 260] width 326 height 236
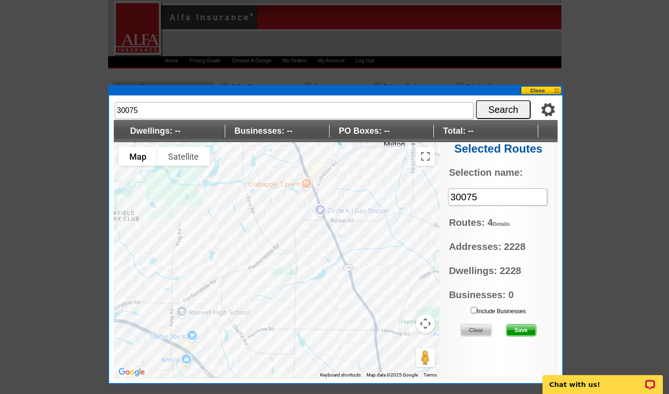
click at [517, 332] on span "Save" at bounding box center [520, 329] width 29 height 11
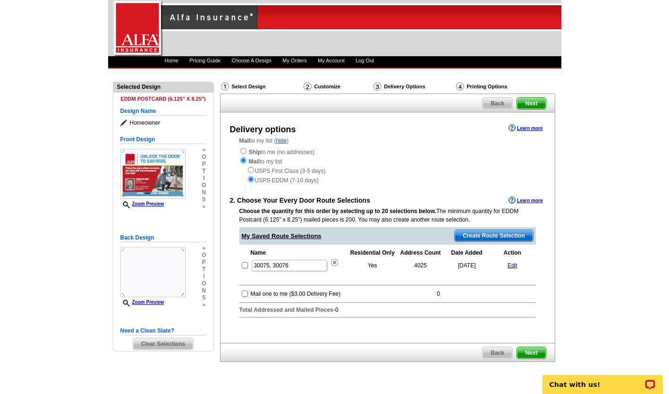
click at [528, 353] on span "Next" at bounding box center [531, 352] width 28 height 11
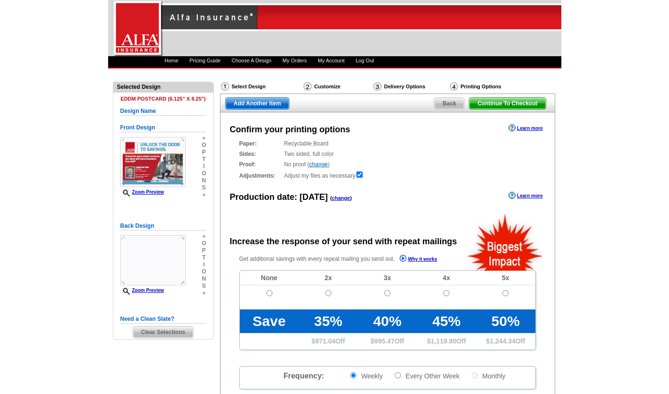
radio input "false"
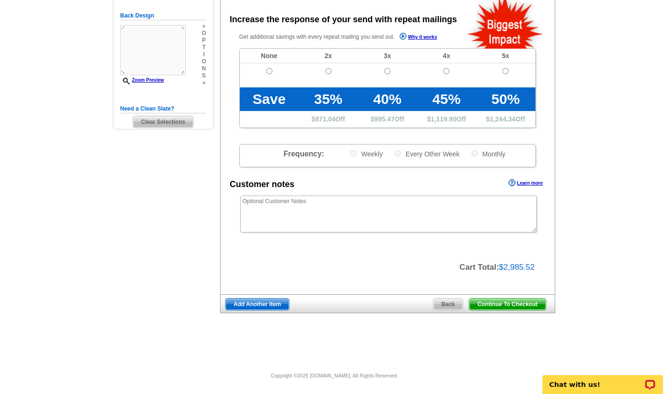
scroll to position [223, 0]
click at [508, 69] on input "radio" at bounding box center [505, 70] width 6 height 6
radio input "true"
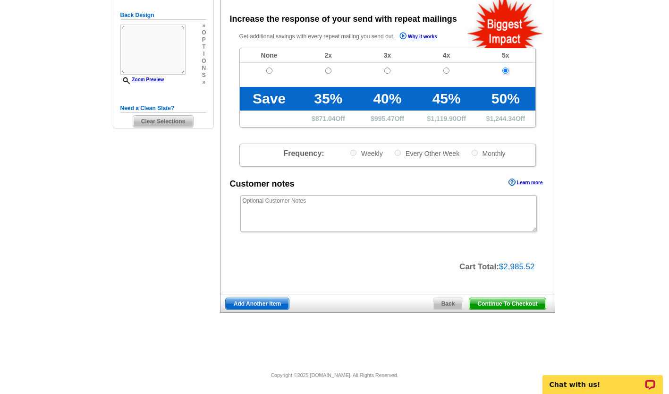
radio input "true"
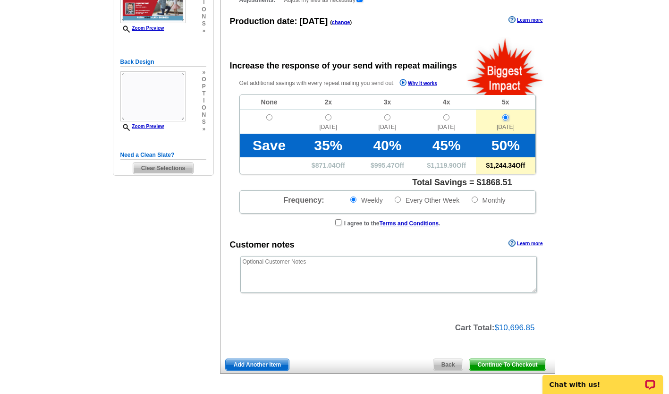
scroll to position [0, 0]
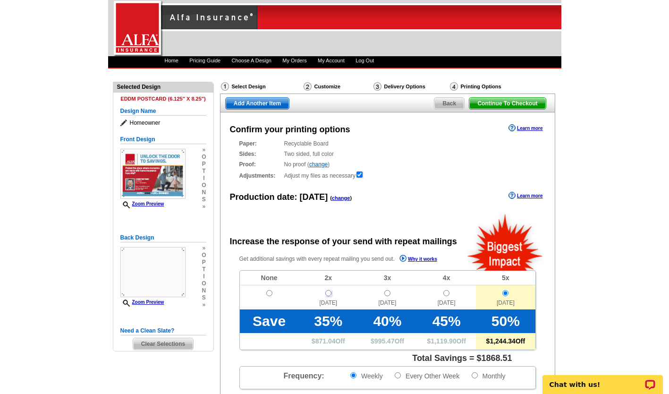
click at [329, 294] on input "radio" at bounding box center [328, 293] width 6 height 6
radio input "true"
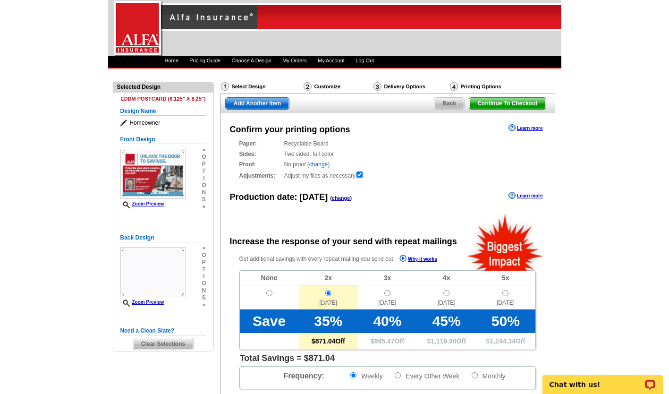
click at [457, 104] on span "Back" at bounding box center [449, 103] width 30 height 11
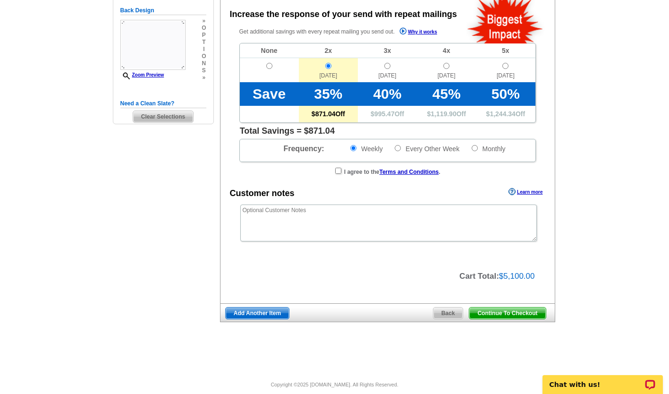
scroll to position [236, 0]
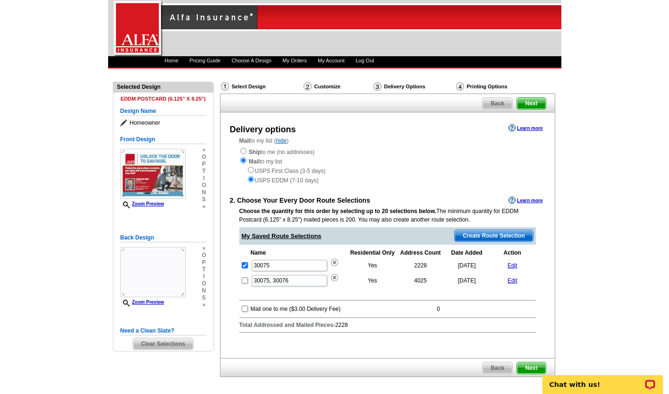
click at [528, 368] on span "Next" at bounding box center [531, 367] width 28 height 11
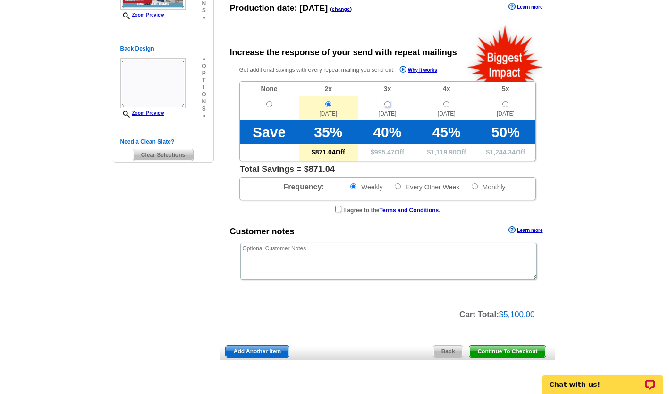
click at [387, 105] on input "radio" at bounding box center [387, 104] width 6 height 6
radio input "true"
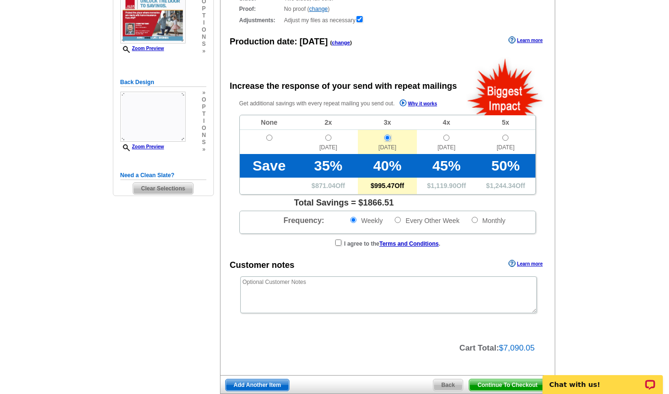
scroll to position [189, 0]
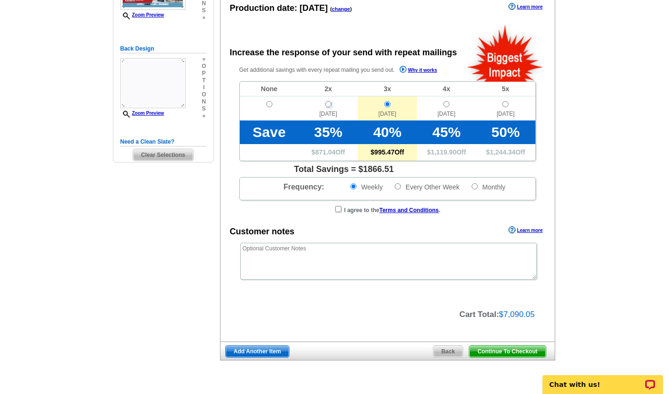
click at [329, 101] on input "radio" at bounding box center [328, 104] width 6 height 6
radio input "true"
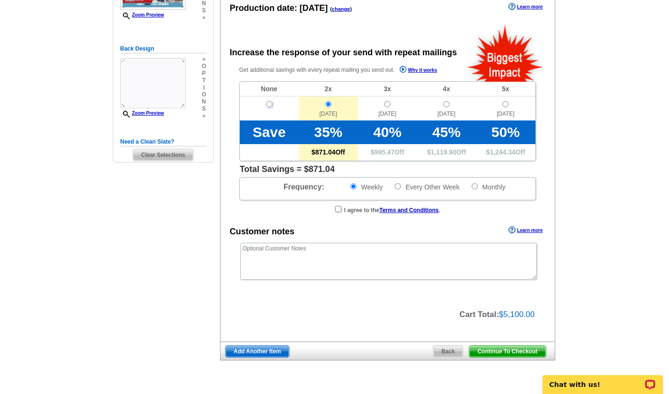
click at [270, 105] on input "radio" at bounding box center [269, 104] width 6 height 6
radio input "true"
radio input "false"
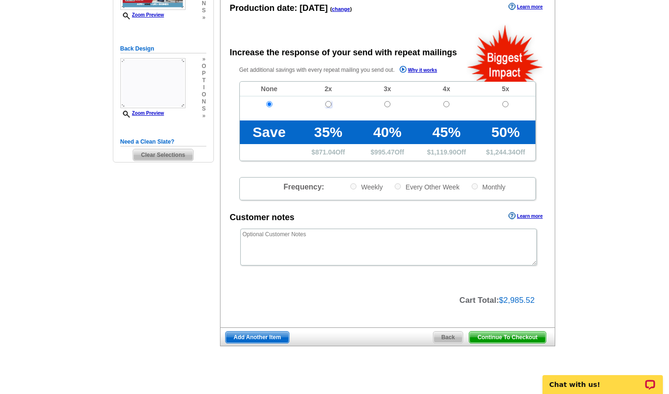
click at [330, 107] on input "radio" at bounding box center [328, 104] width 6 height 6
radio input "true"
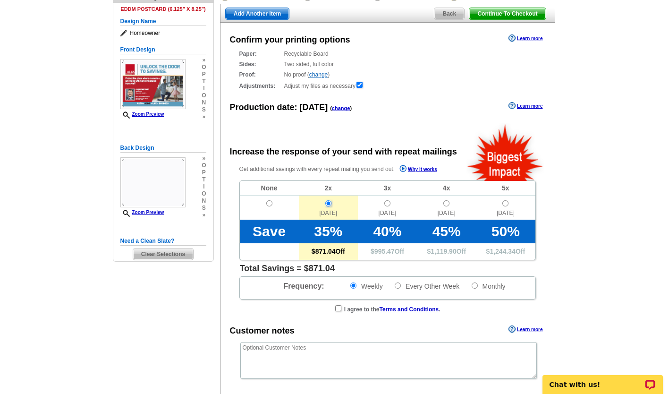
scroll to position [47, 0]
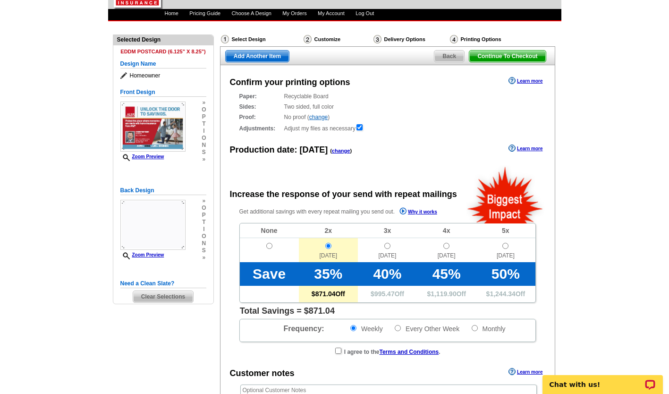
click at [394, 328] on label "Every Other Week" at bounding box center [427, 328] width 66 height 9
click at [394, 328] on input "Every Other Week" at bounding box center [397, 328] width 6 height 6
radio input "true"
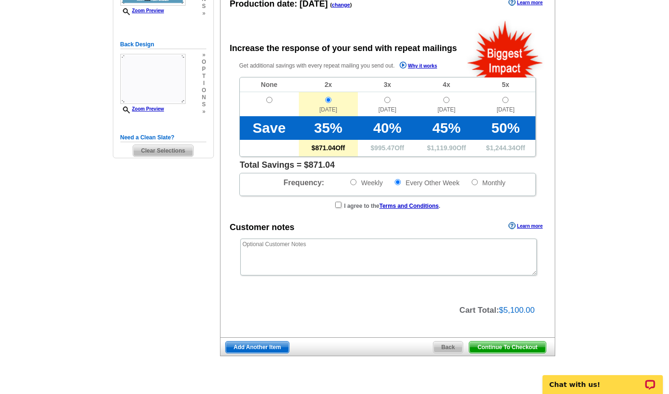
scroll to position [190, 0]
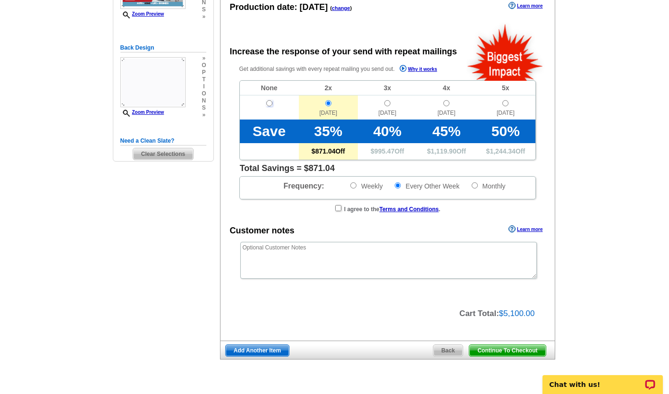
click at [270, 103] on input "radio" at bounding box center [269, 103] width 6 height 6
radio input "true"
radio input "false"
